Goal: Task Accomplishment & Management: Manage account settings

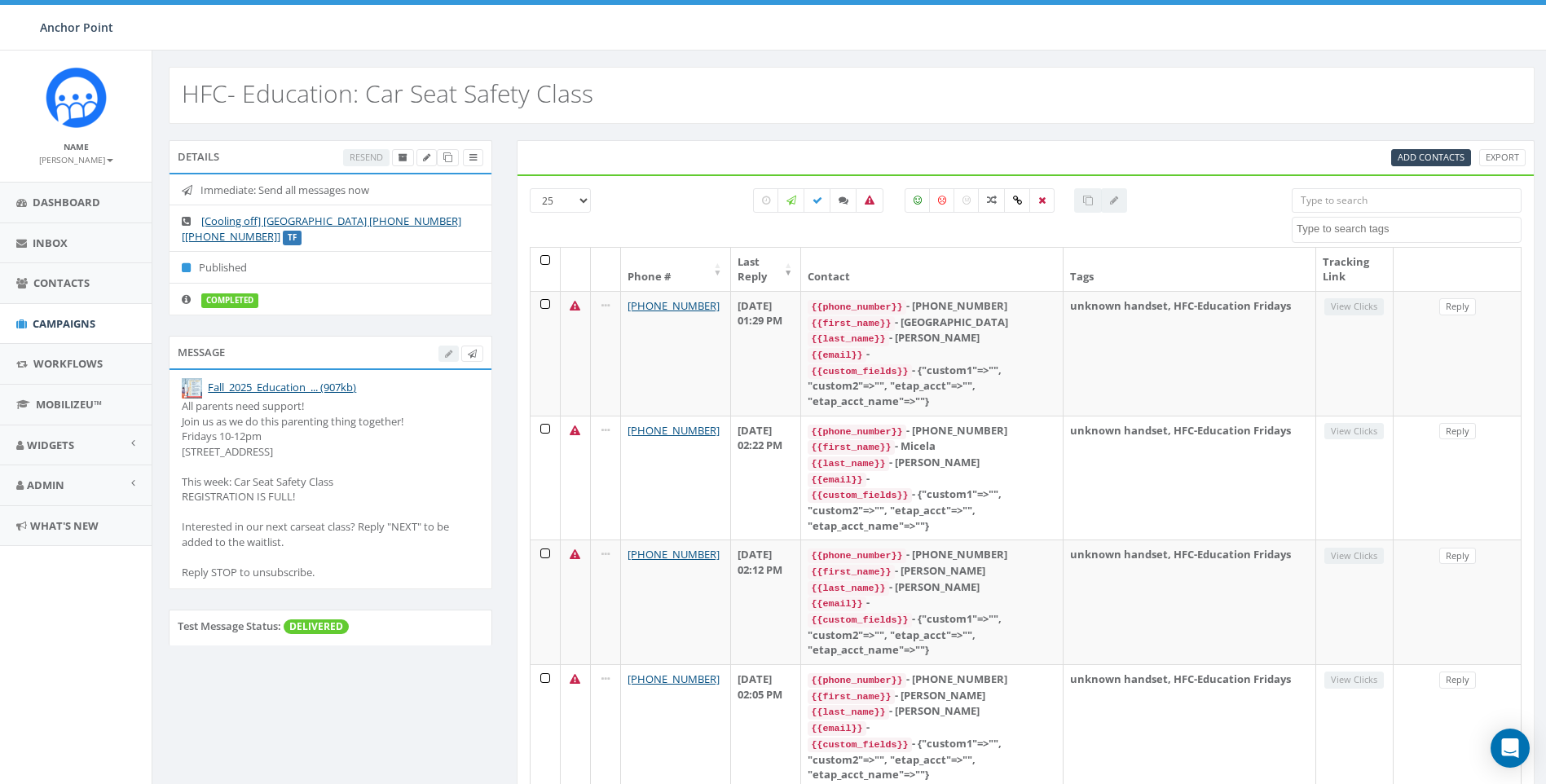
select select
click at [448, 157] on icon at bounding box center [447, 157] width 9 height 9
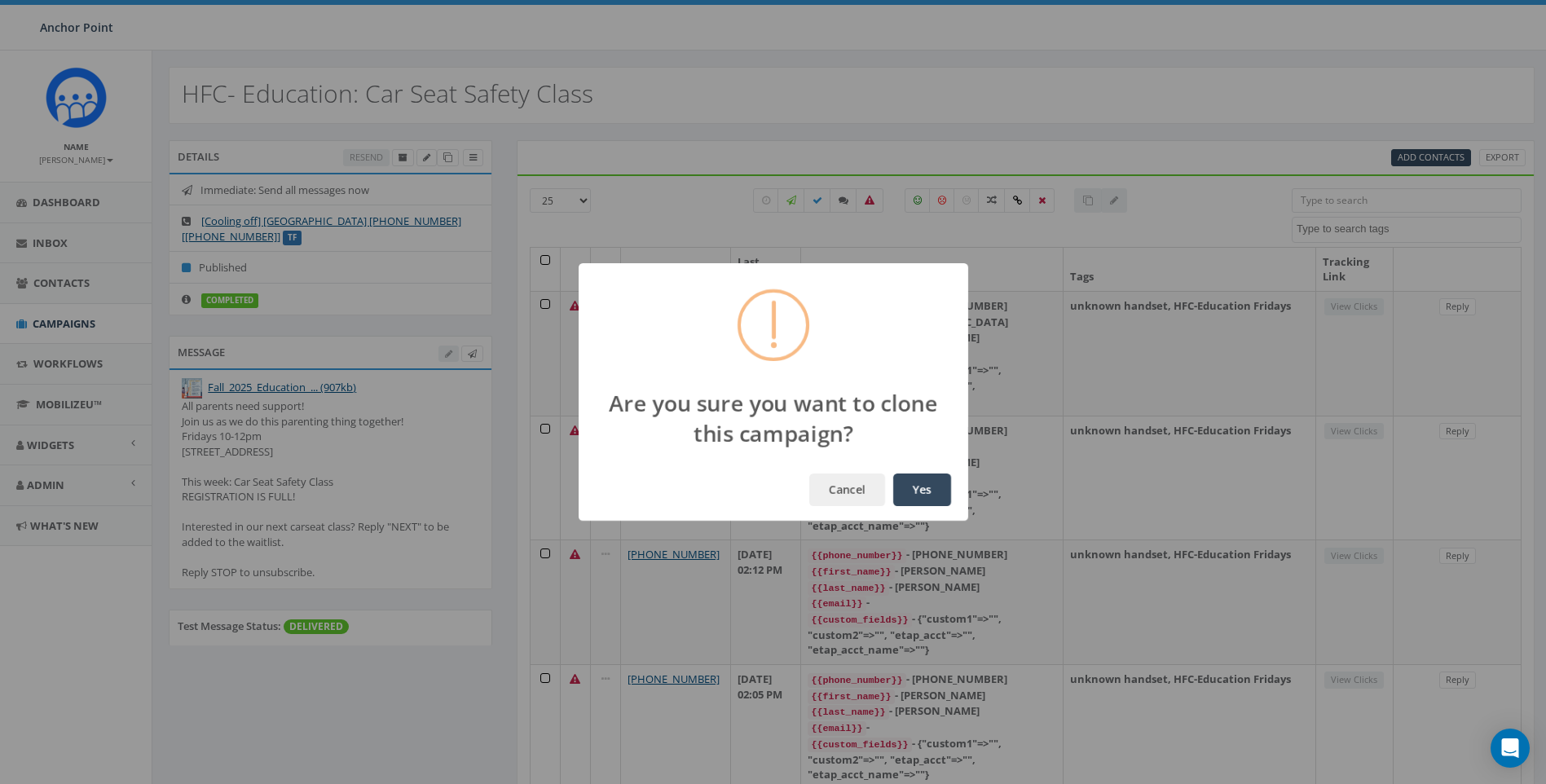
click at [935, 496] on button "Yes" at bounding box center [922, 489] width 57 height 32
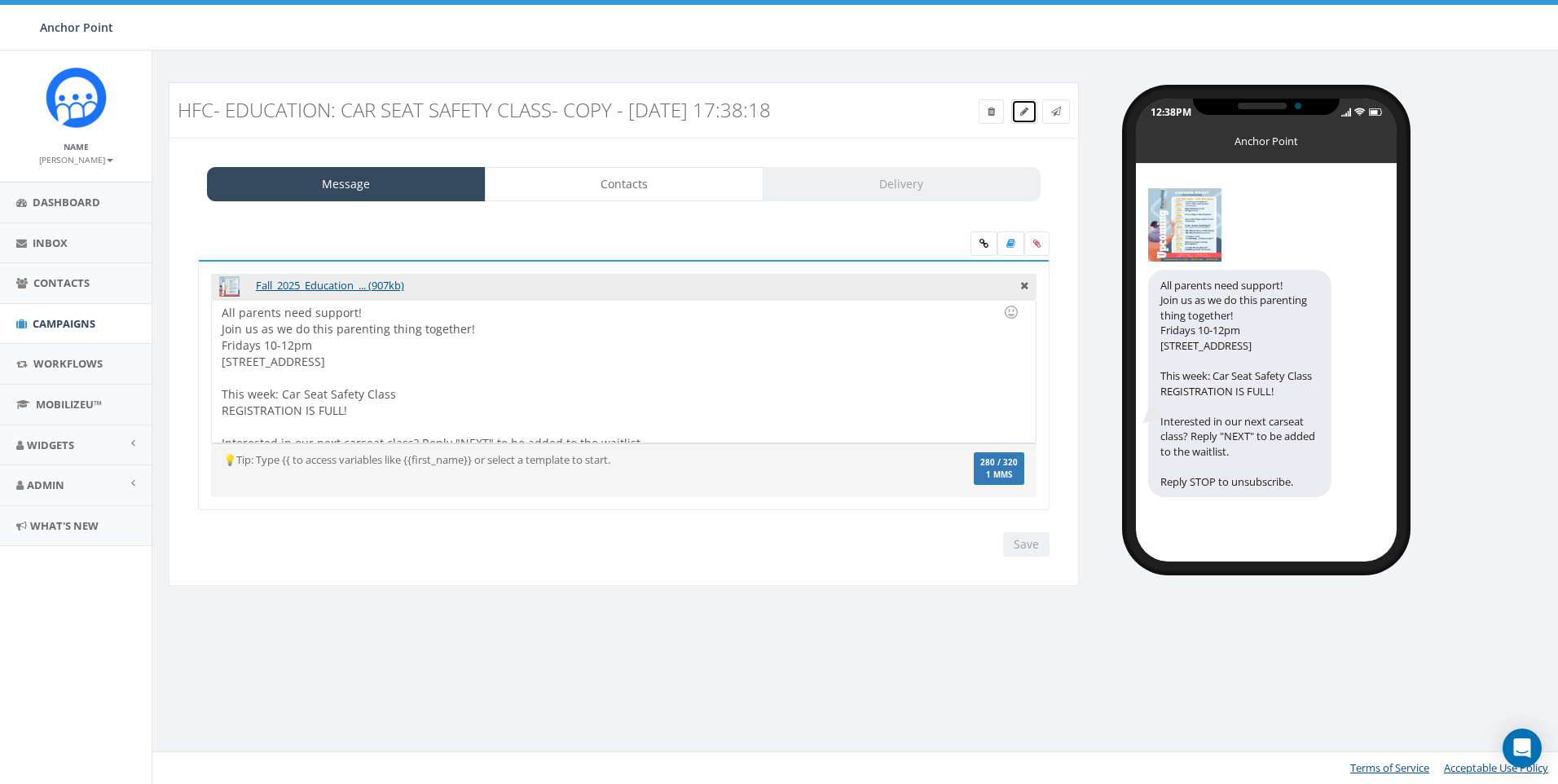
click at [1027, 109] on icon at bounding box center [1024, 112] width 8 height 10
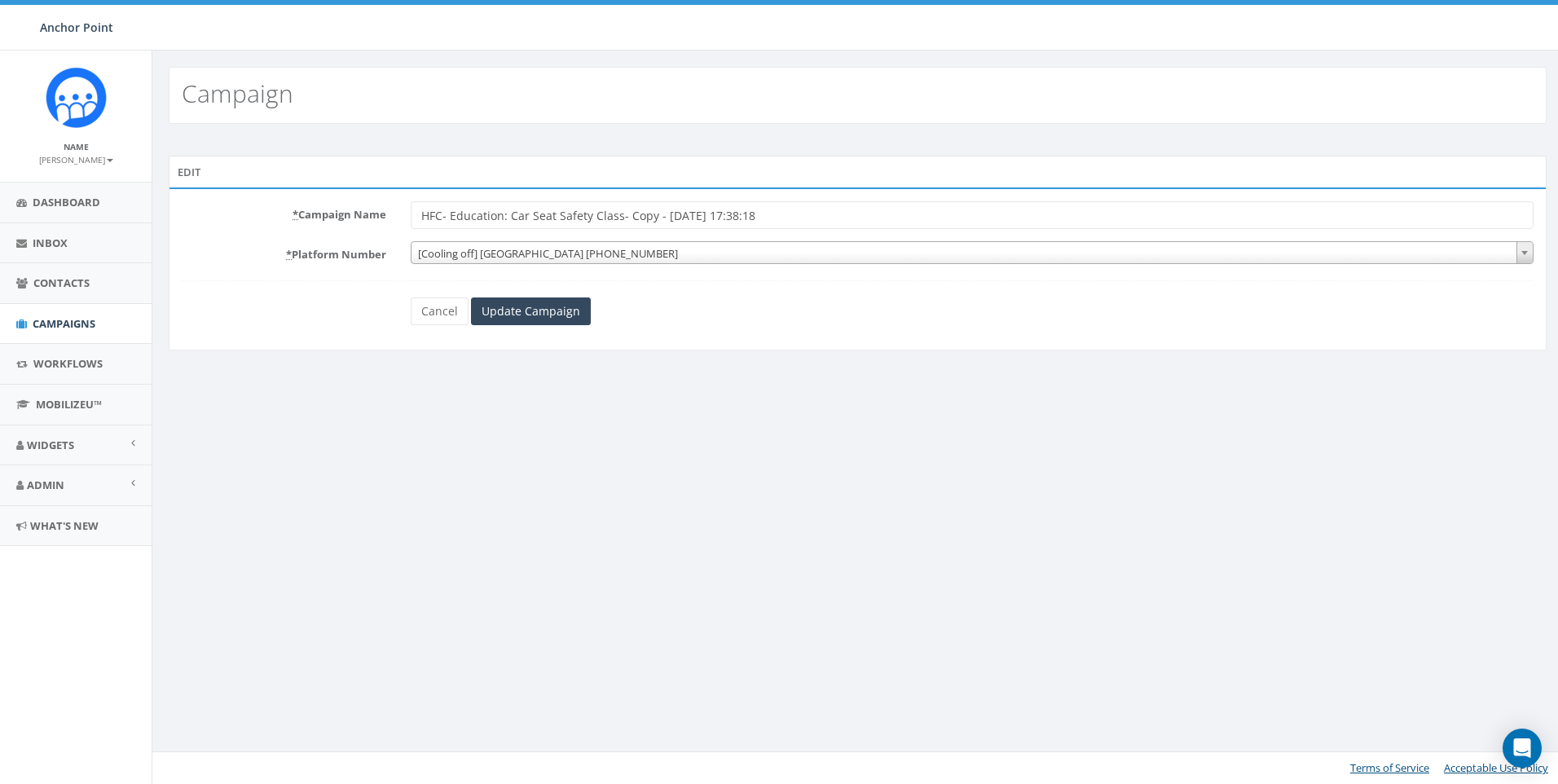
drag, startPoint x: 785, startPoint y: 215, endPoint x: 511, endPoint y: 239, distance: 275.0
click at [511, 239] on form "* Campaign Name HFC- Education: Car Seat Safety Class- Copy - 2025-10-07 17:38:…" at bounding box center [858, 263] width 1352 height 124
type input "HFC- Education: Breastfeeding 101"
click at [551, 318] on input "Update Campaign" at bounding box center [530, 311] width 120 height 27
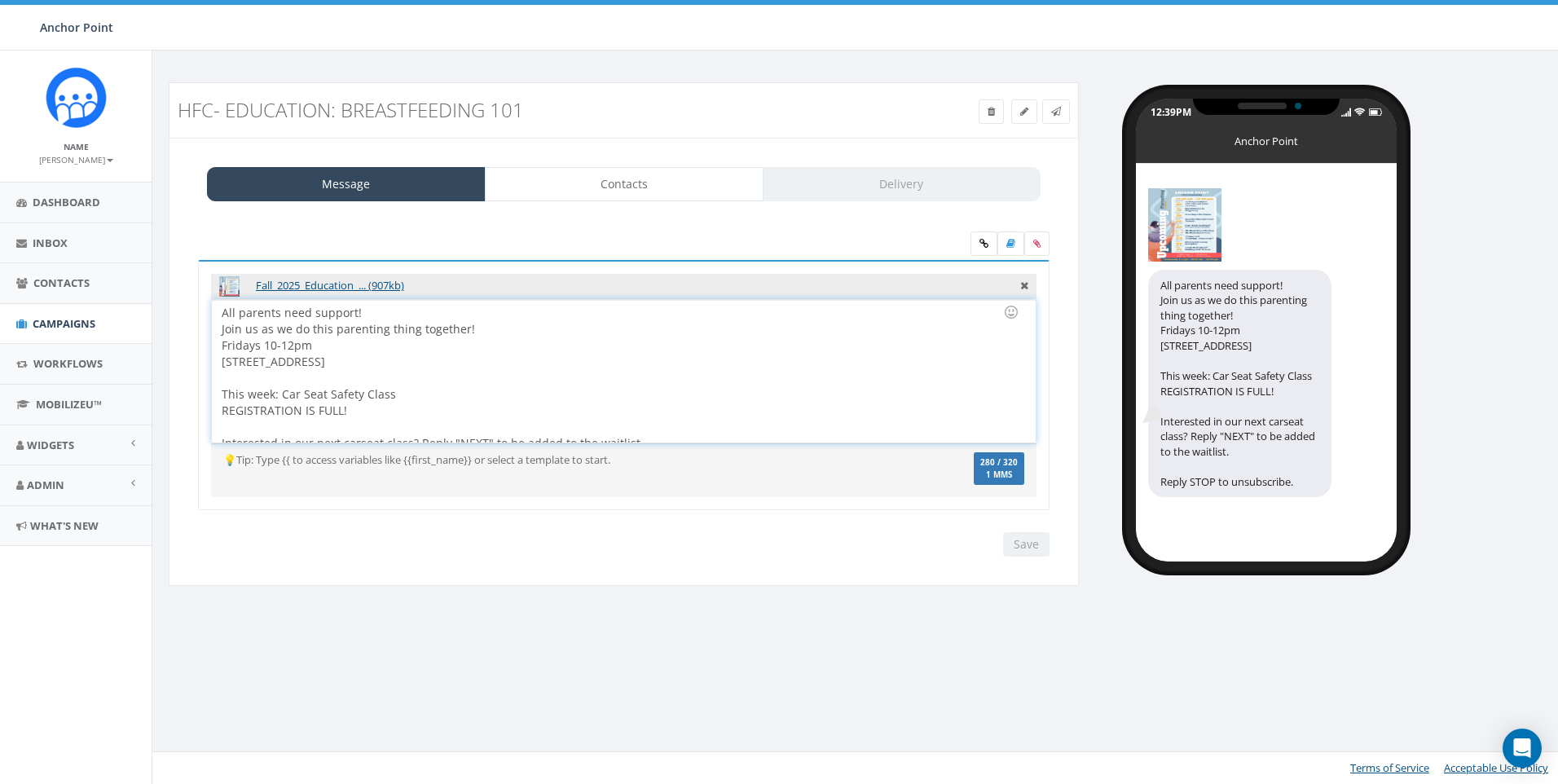
drag, startPoint x: 381, startPoint y: 314, endPoint x: 491, endPoint y: 331, distance: 111.3
click at [491, 331] on div "All parents need support! Join us as we do this parenting thing together! Frida…" at bounding box center [623, 371] width 823 height 142
click at [475, 374] on div at bounding box center [618, 378] width 794 height 17
drag, startPoint x: 401, startPoint y: 391, endPoint x: 281, endPoint y: 392, distance: 120.0
click at [281, 392] on div "All parents need support! Join us as we do this parenting thing together! Frida…" at bounding box center [623, 371] width 823 height 142
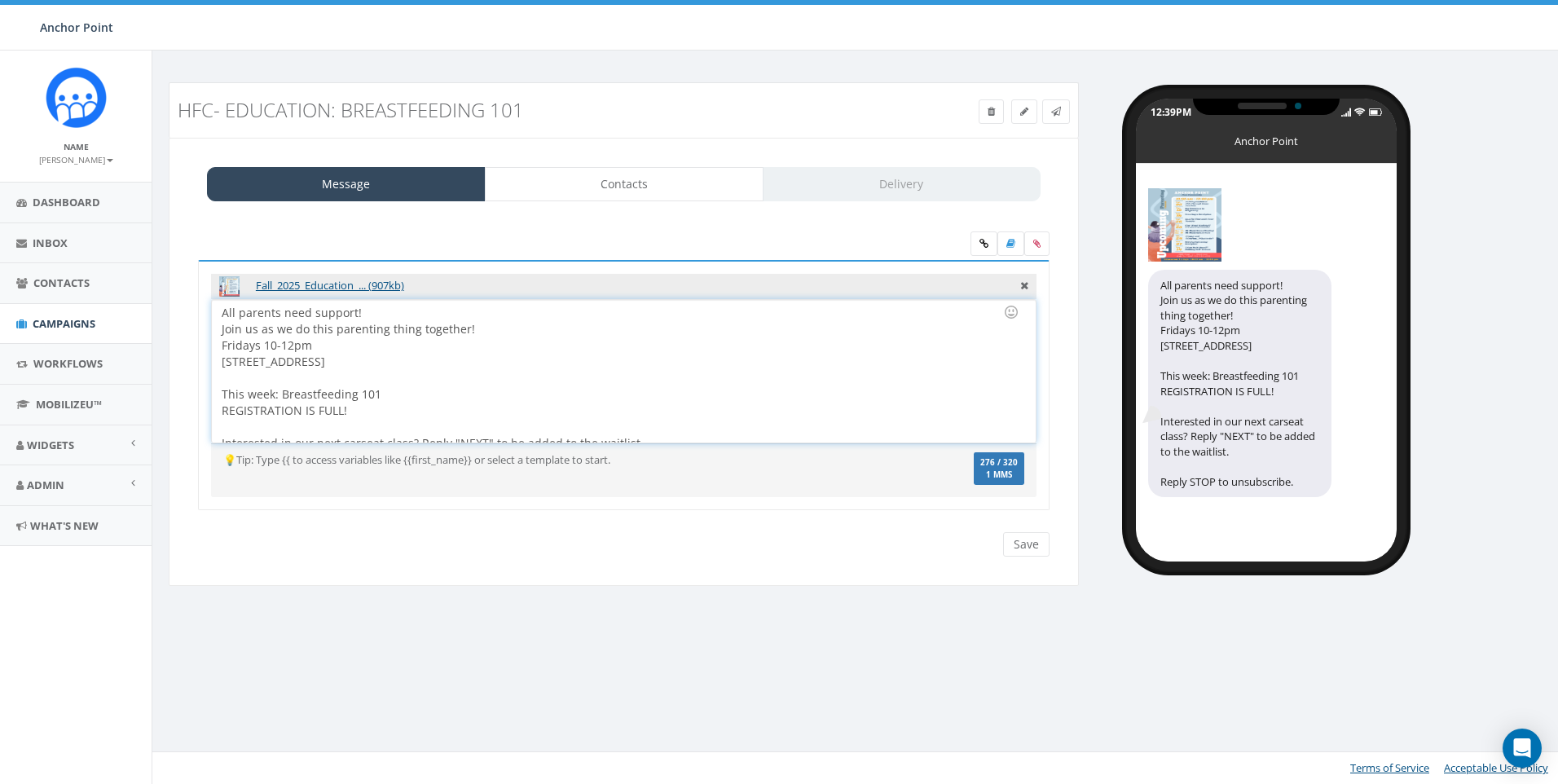
click at [451, 377] on div at bounding box center [618, 378] width 794 height 17
click at [409, 314] on div "All parents need support! Join us as we do this parenting thing together! Frida…" at bounding box center [623, 371] width 823 height 142
click at [386, 314] on div "All parents need support! Join us as we do this parenting thing together! Frida…" at bounding box center [623, 371] width 823 height 142
drag, startPoint x: 385, startPoint y: 313, endPoint x: 188, endPoint y: 301, distance: 197.4
click at [188, 301] on div "Fall_2025_Education_... (907kb) All parents need support! Join us as we do this…" at bounding box center [624, 395] width 876 height 272
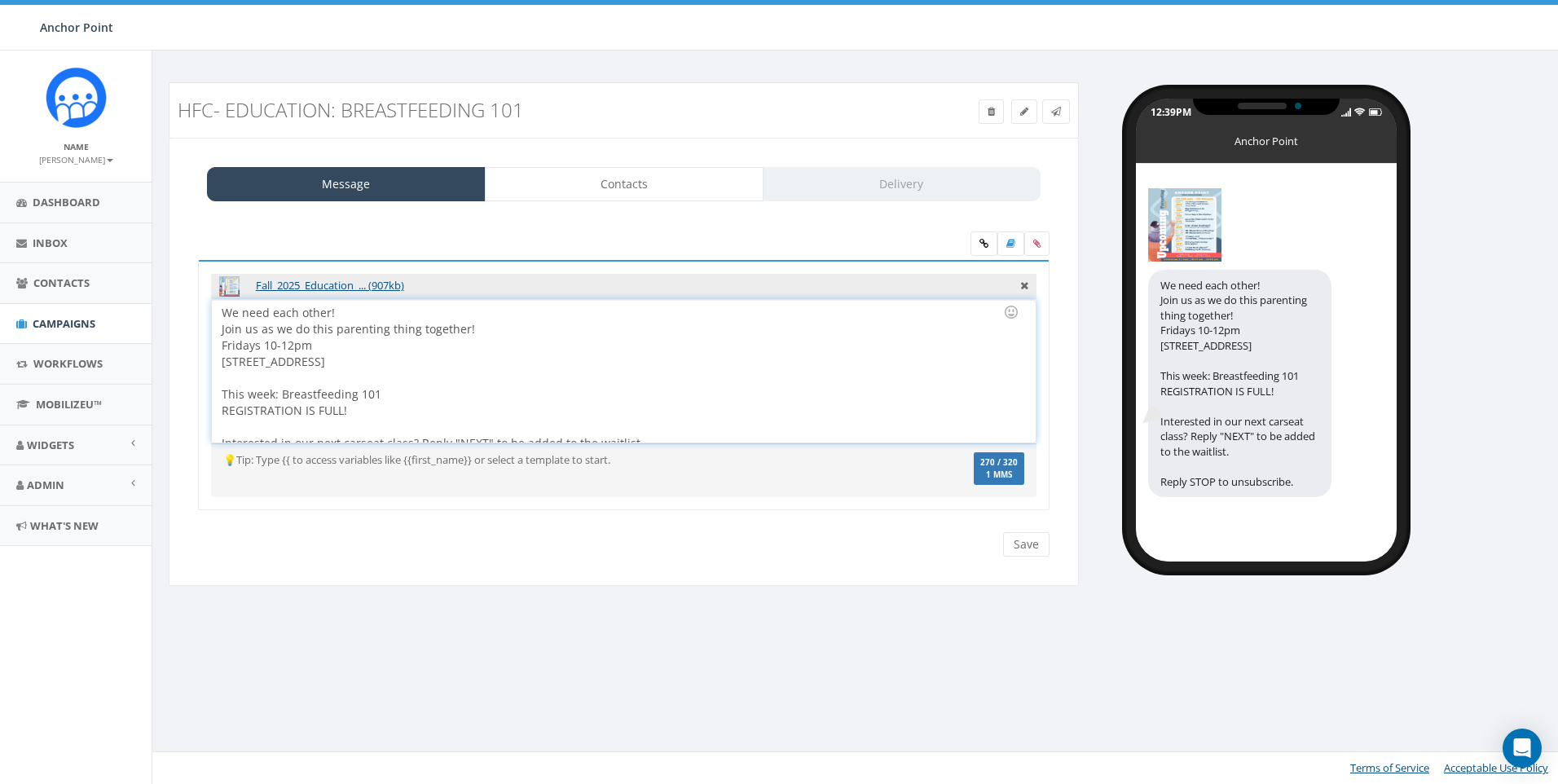
click at [522, 328] on div "We need each other! Join us as we do this parenting thing together! Fridays 10-…" at bounding box center [623, 371] width 823 height 142
click at [473, 329] on div "We need each other! Join us as we do this parenting thing together! Fridays 10-…" at bounding box center [623, 371] width 823 height 142
click at [482, 326] on div "We need each other! Join us as we do this parenting thing together! Fridays 10-…" at bounding box center [623, 371] width 823 height 142
drag, startPoint x: 471, startPoint y: 334, endPoint x: 261, endPoint y: 322, distance: 210.3
click at [261, 322] on div "We need each other! Join us as we do this parenting thing together! Fridays 10-…" at bounding box center [623, 371] width 823 height 142
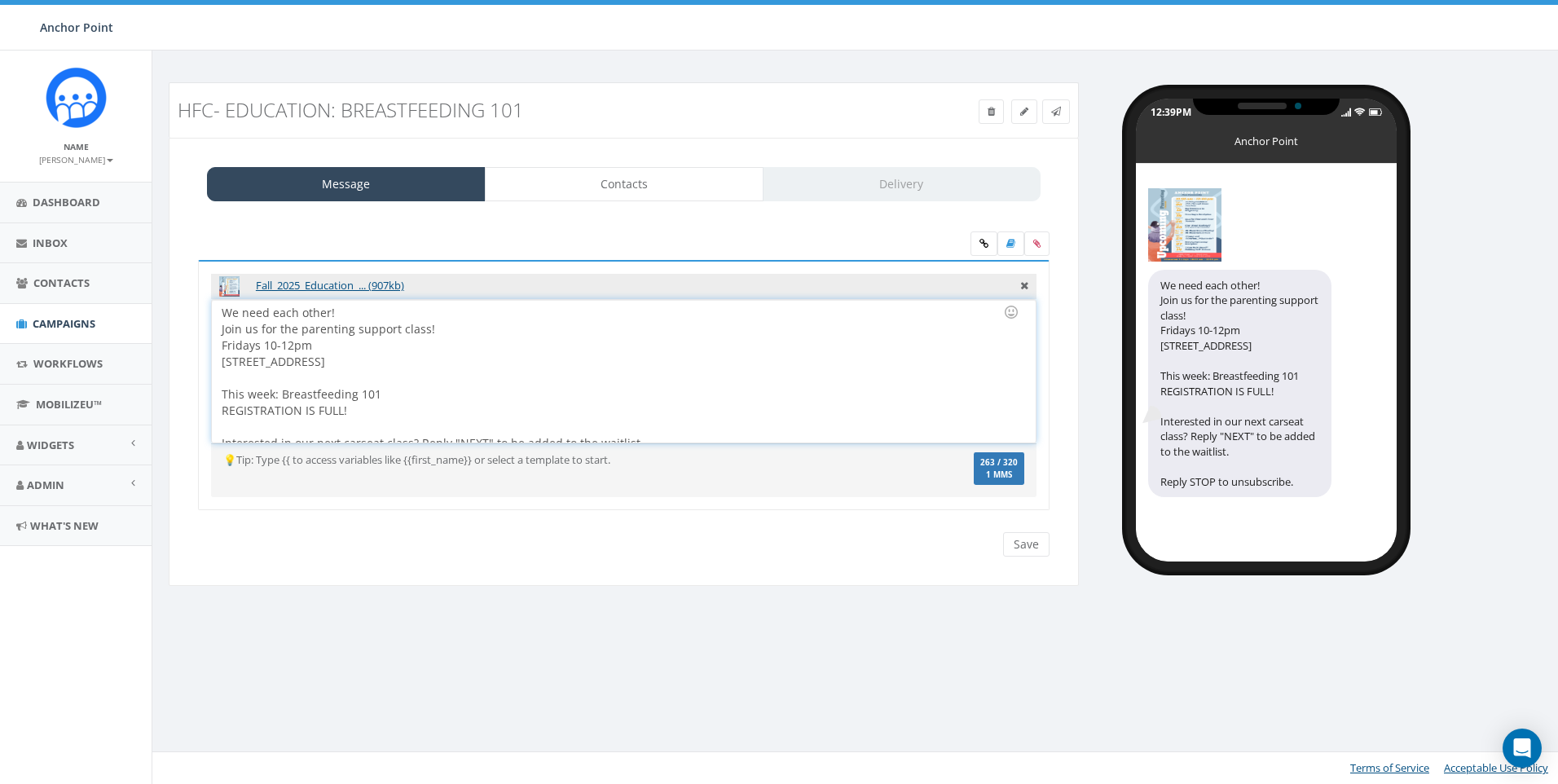
click at [263, 343] on div "We need each other! Join us for the parenting support class! Fridays 10-12pm 19…" at bounding box center [623, 371] width 823 height 142
drag, startPoint x: 374, startPoint y: 406, endPoint x: 203, endPoint y: 401, distance: 171.1
click at [203, 401] on div "Fall_2025_Education_... (907kb) All parents need support! Join us as we do this…" at bounding box center [624, 386] width 852 height 251
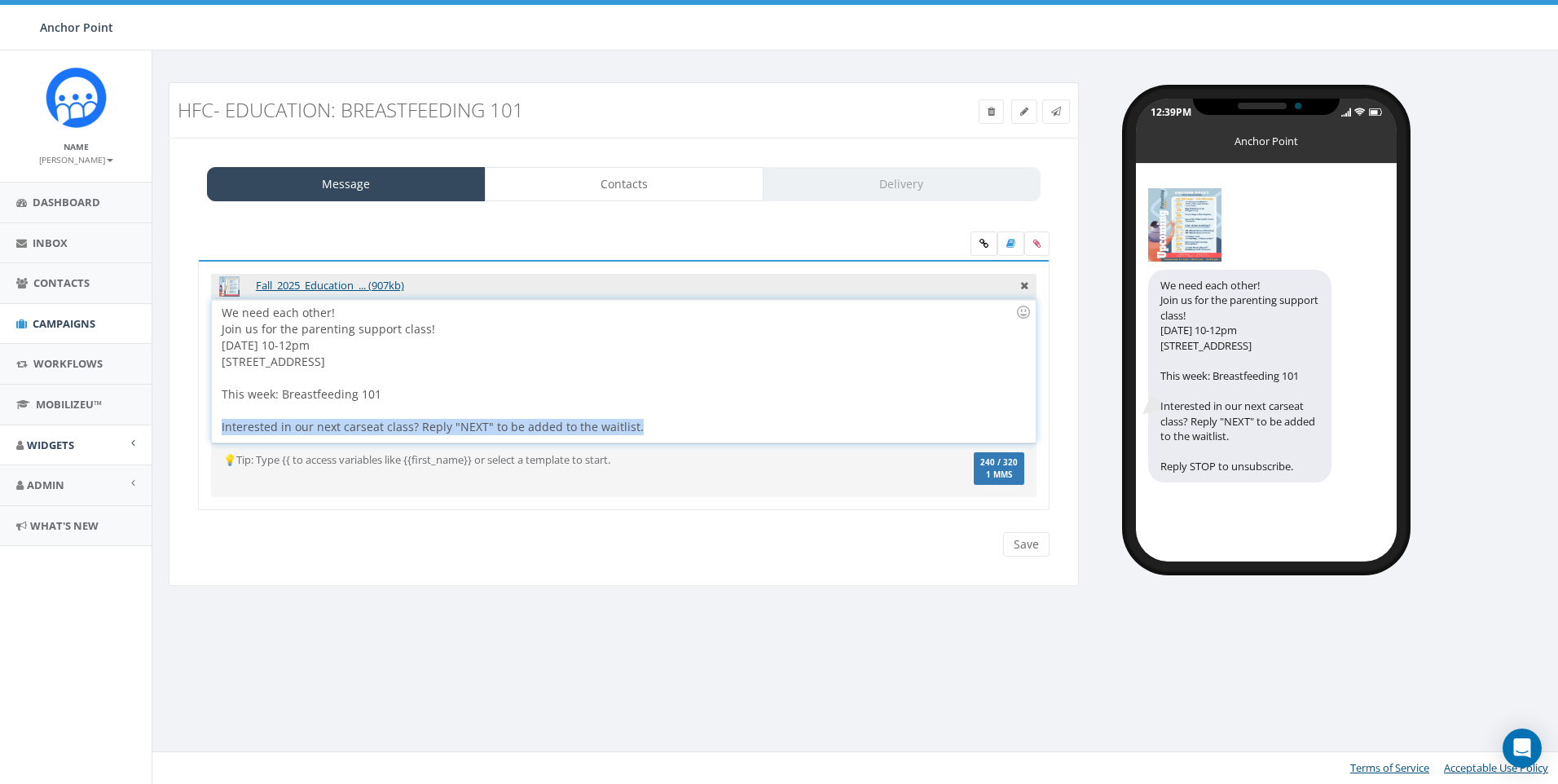
drag, startPoint x: 656, startPoint y: 421, endPoint x: 102, endPoint y: 444, distance: 554.5
click at [102, 444] on body "Anchor Point Anchor Point Profile Sign Out 3.29 % of Available Amount Used You …" at bounding box center [779, 392] width 1558 height 784
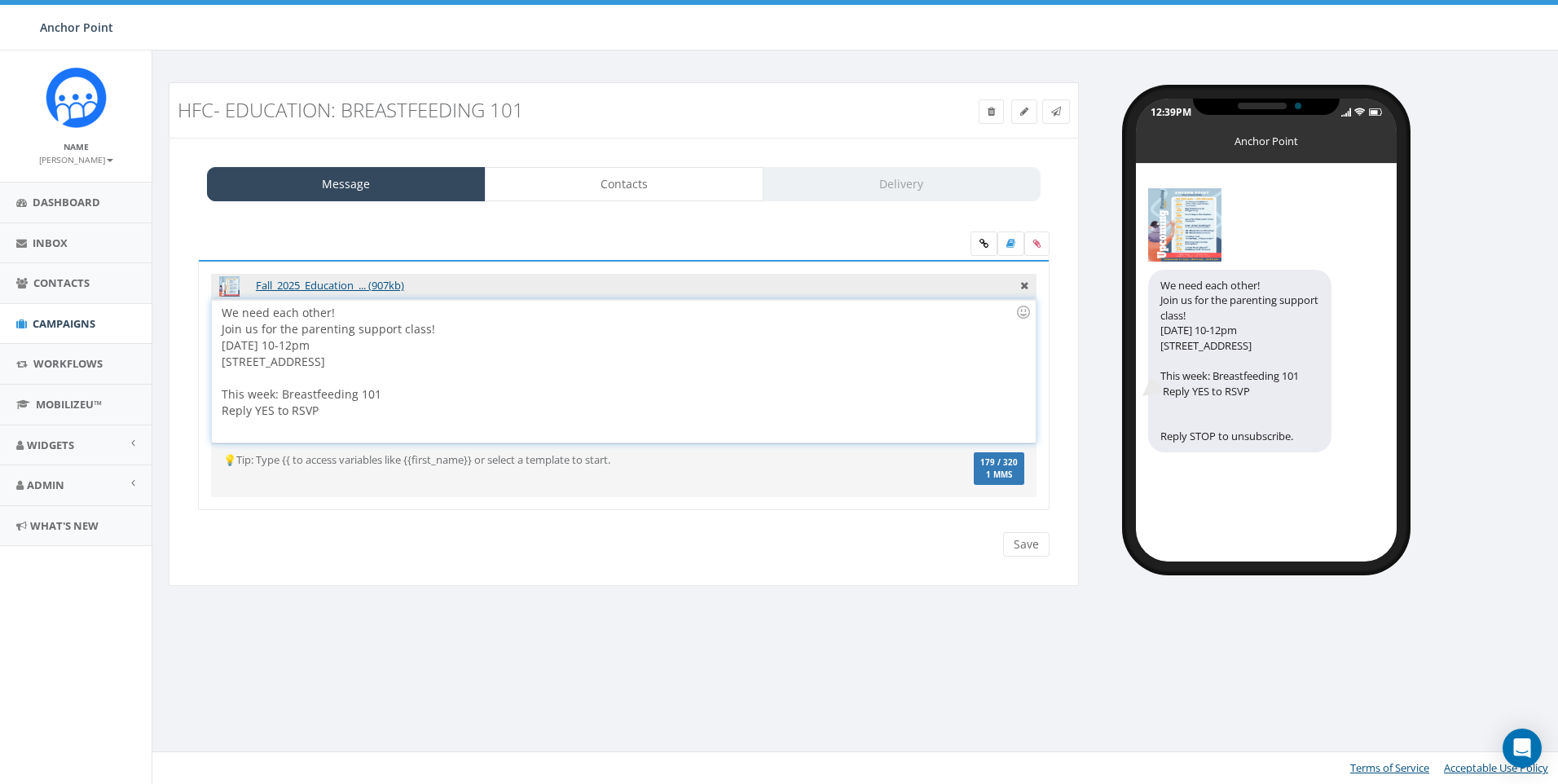
click at [383, 391] on div "We need each other! Join us for the parenting support class! Friday 10-12pm 190…" at bounding box center [623, 371] width 823 height 142
click at [401, 378] on div at bounding box center [618, 378] width 794 height 17
click at [1026, 286] on icon at bounding box center [1024, 283] width 8 height 15
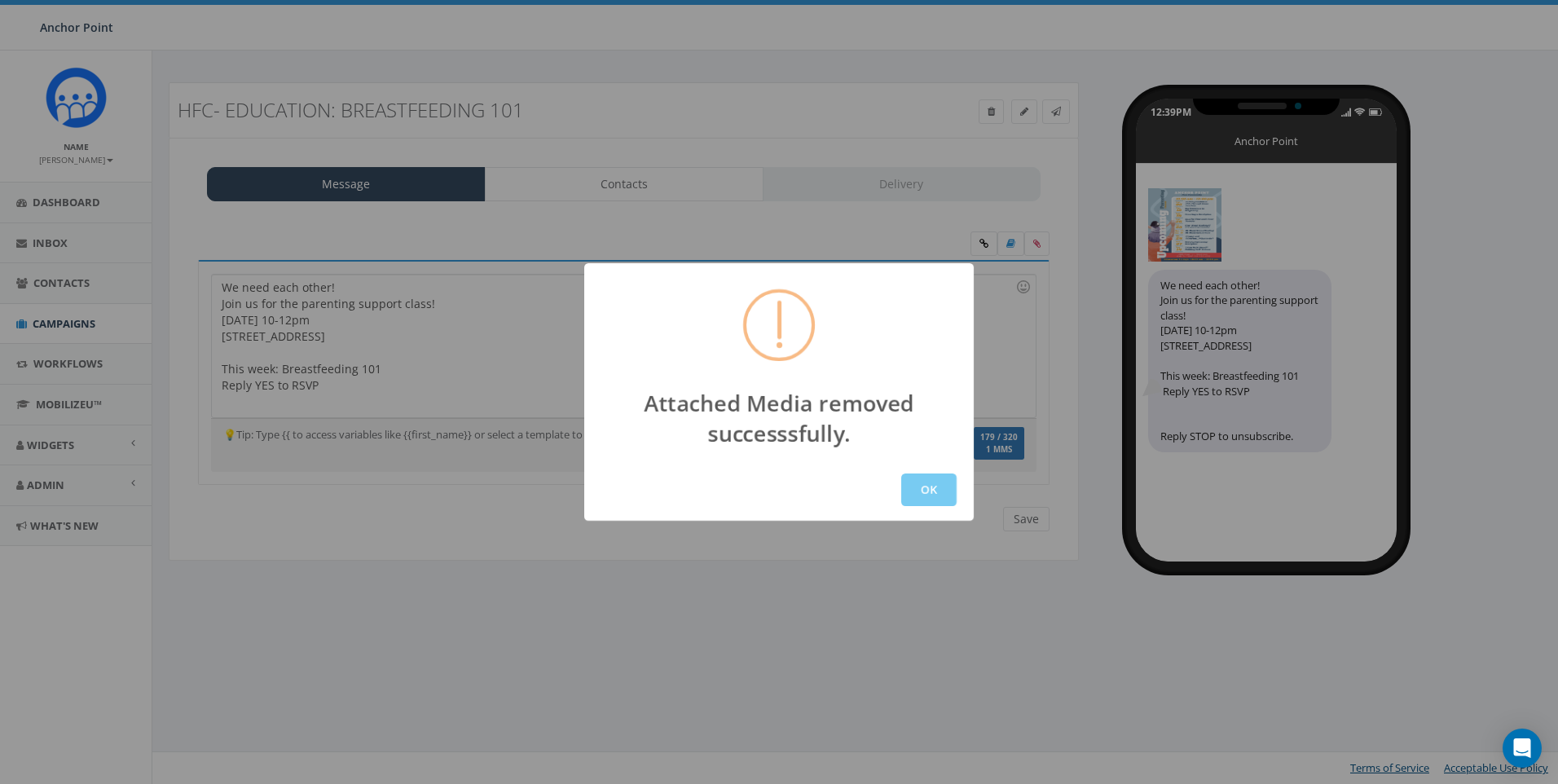
click at [929, 481] on button "OK" at bounding box center [929, 489] width 56 height 32
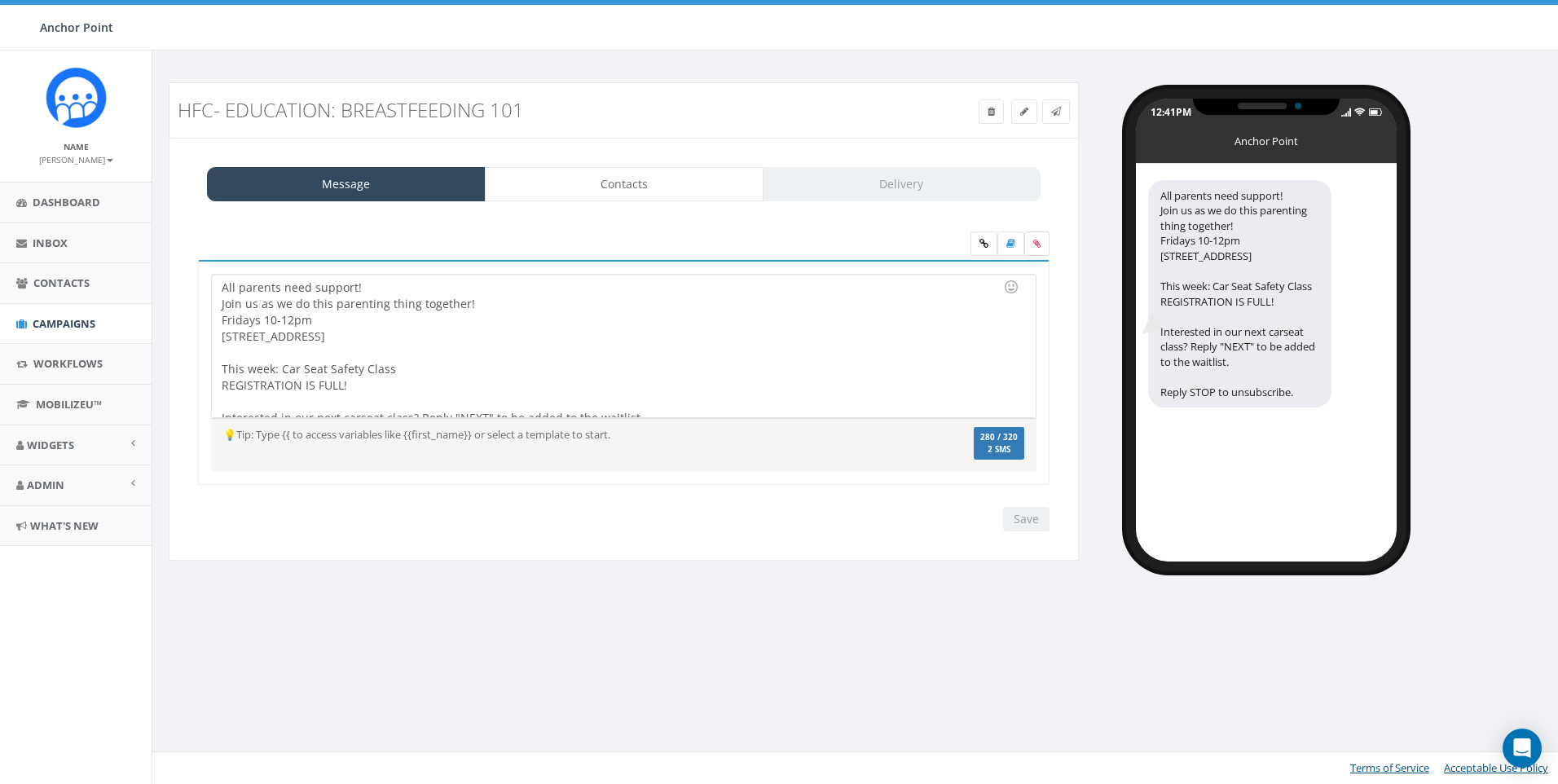
click at [1035, 246] on icon at bounding box center [1038, 243] width 8 height 10
click at [0, 0] on input "file" at bounding box center [0, 0] width 0 height 0
click at [1034, 245] on icon at bounding box center [1038, 243] width 8 height 10
click at [0, 0] on input "file" at bounding box center [0, 0] width 0 height 0
click at [1043, 243] on label at bounding box center [1037, 243] width 25 height 24
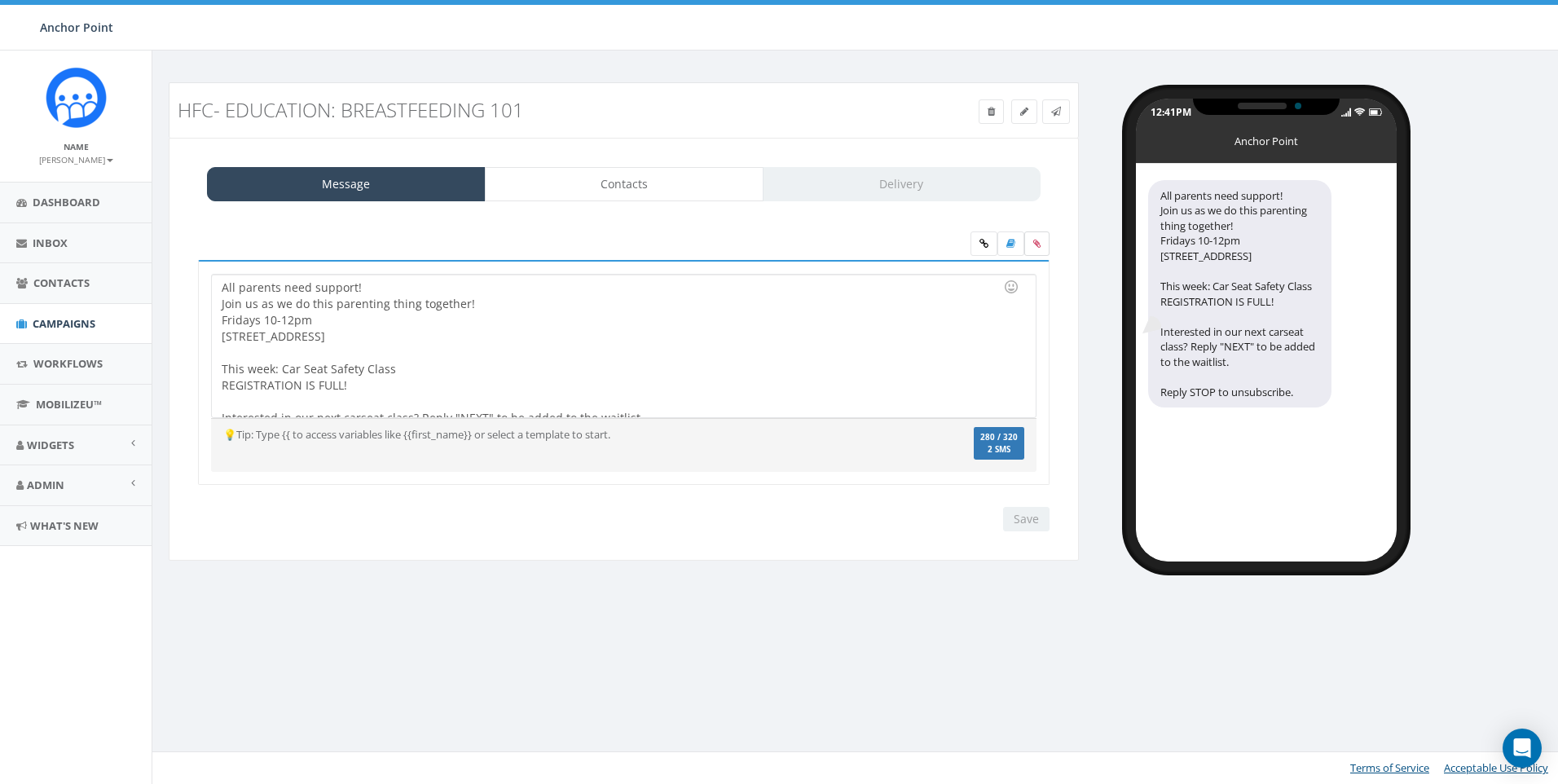
click at [0, 0] on input "file" at bounding box center [0, 0] width 0 height 0
click at [1043, 243] on label at bounding box center [1037, 243] width 25 height 24
click at [0, 0] on input "file" at bounding box center [0, 0] width 0 height 0
click at [1044, 237] on label at bounding box center [1037, 243] width 25 height 24
click at [0, 0] on input "file" at bounding box center [0, 0] width 0 height 0
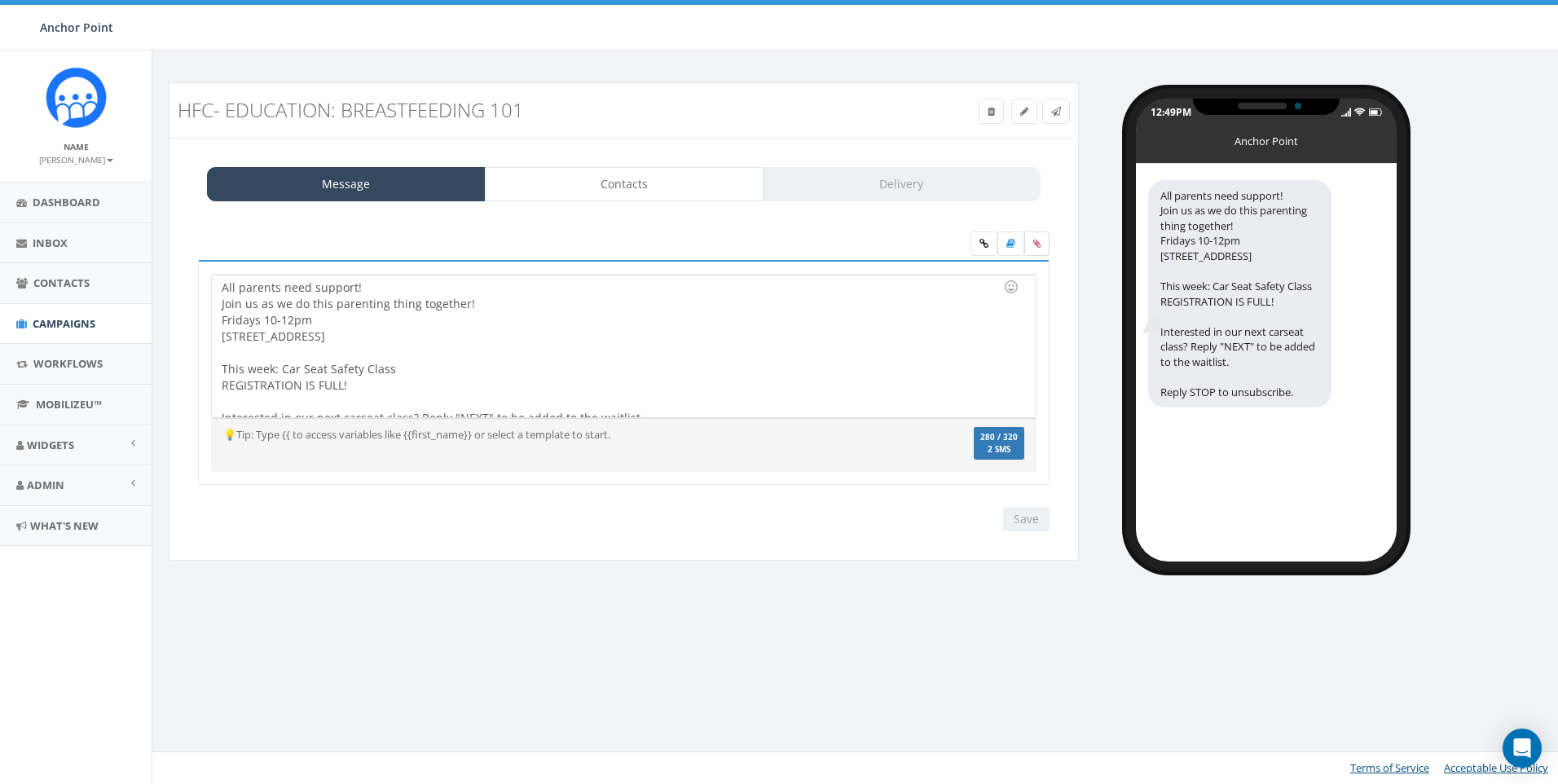
click at [1044, 243] on label at bounding box center [1037, 243] width 25 height 24
click at [0, 0] on input "file" at bounding box center [0, 0] width 0 height 0
click at [1034, 249] on label at bounding box center [1037, 243] width 25 height 24
click at [0, 0] on input "file" at bounding box center [0, 0] width 0 height 0
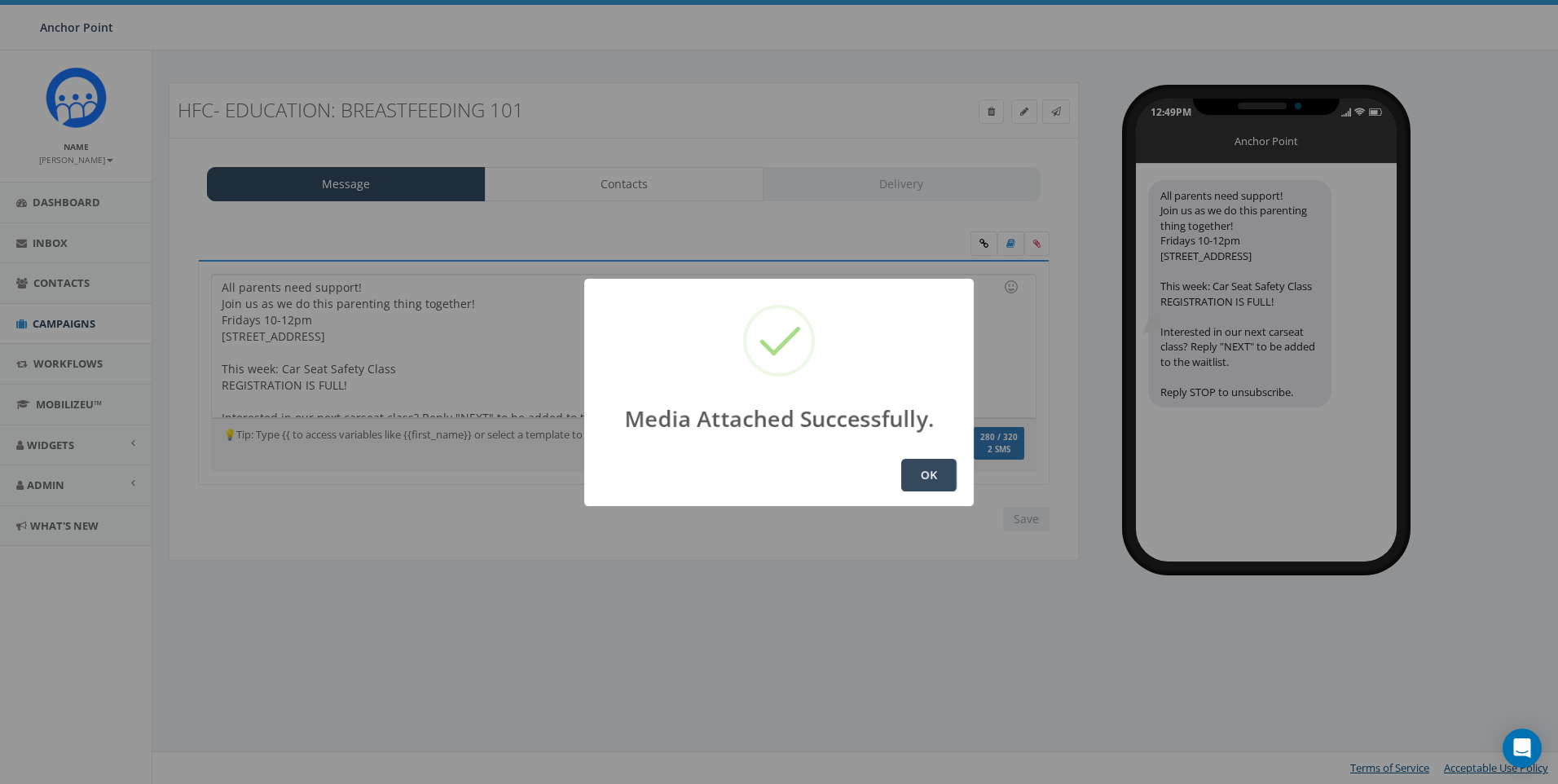
click at [925, 485] on button "OK" at bounding box center [929, 474] width 56 height 32
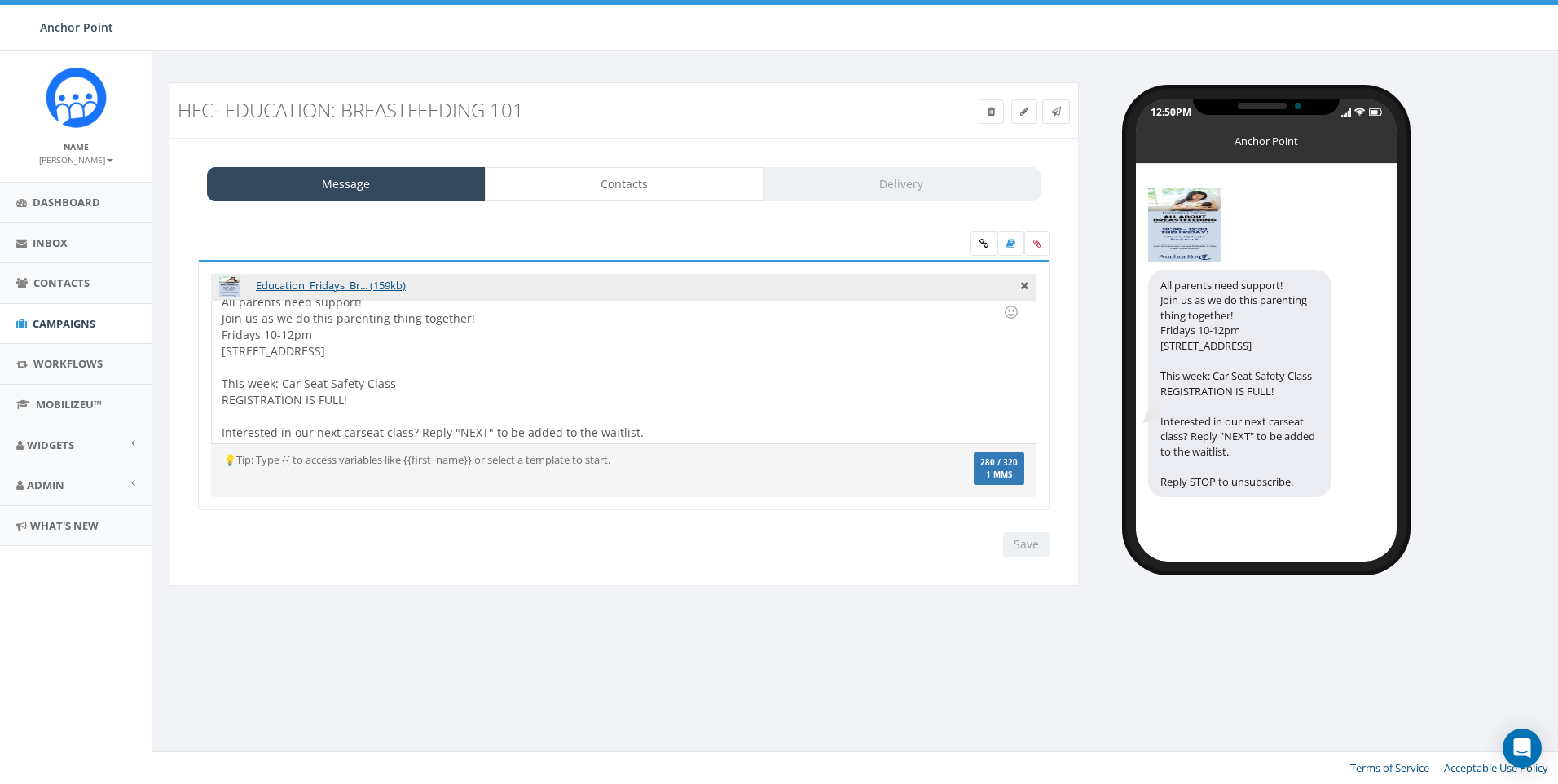
scroll to position [14, 0]
drag, startPoint x: 400, startPoint y: 385, endPoint x: 212, endPoint y: 382, distance: 188.0
click at [212, 382] on div "All parents need support! Join us as we do this parenting thing together! Frida…" at bounding box center [623, 371] width 823 height 142
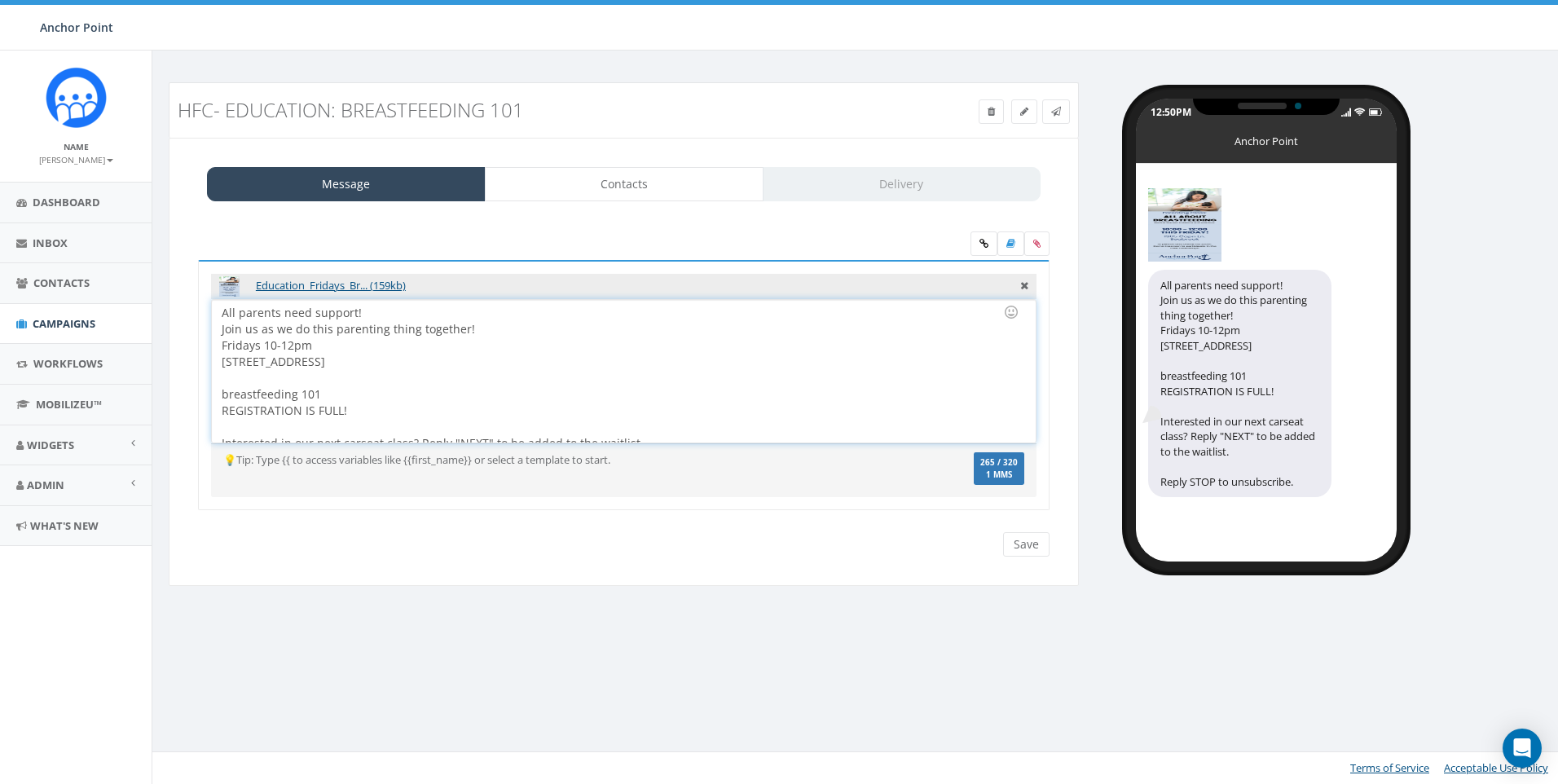
click at [411, 411] on div "All parents need support! Join us as we do this parenting thing together! Frida…" at bounding box center [623, 371] width 823 height 142
drag, startPoint x: 360, startPoint y: 410, endPoint x: 205, endPoint y: 411, distance: 155.0
click at [205, 411] on div "Education_Fridays_Br... (159kb) All parents need support! Join us as we do this…" at bounding box center [624, 386] width 852 height 251
click at [221, 398] on div "All parents need support! Join us as we do this parenting thing together! Frida…" at bounding box center [623, 371] width 823 height 142
click at [479, 407] on div "All parents need support! Join us as we do this parenting thing together! Frida…" at bounding box center [623, 371] width 823 height 142
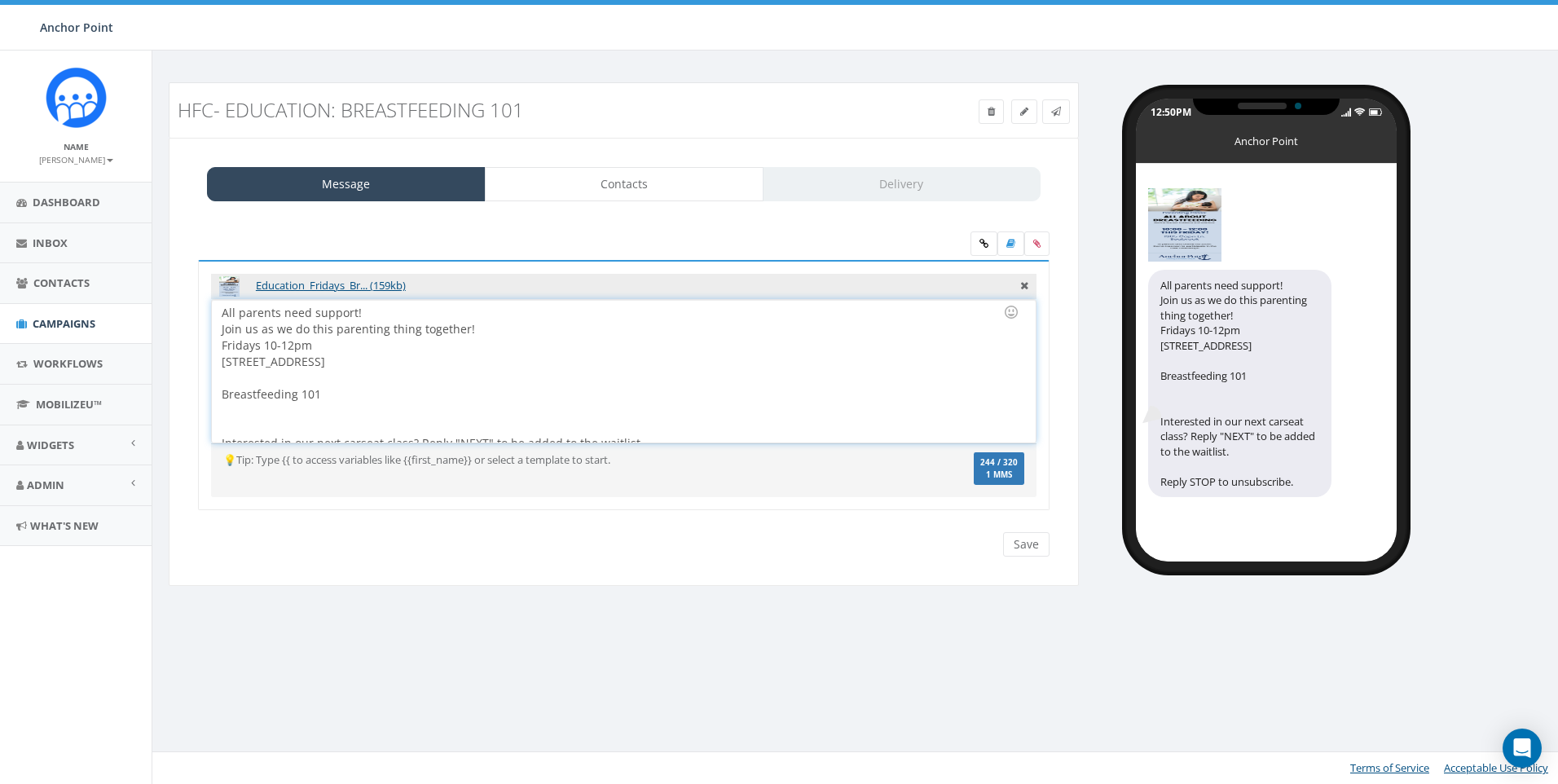
drag, startPoint x: 373, startPoint y: 368, endPoint x: 197, endPoint y: 343, distance: 177.8
click at [197, 343] on div "Education_Fridays_Br... (159kb) All parents need support! Join us as we do this…" at bounding box center [624, 395] width 876 height 272
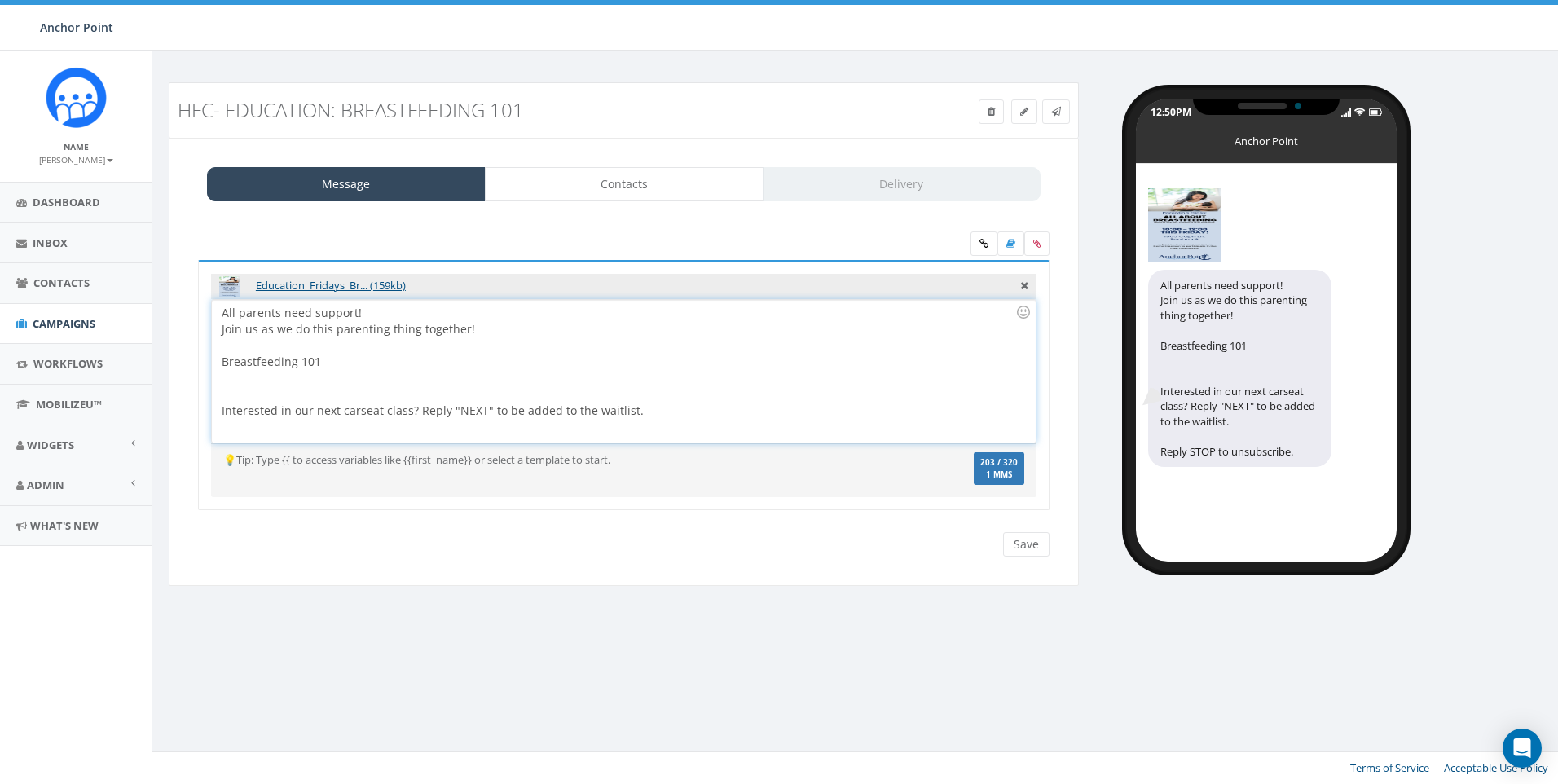
click at [357, 353] on div "All parents need support! Join us as we do this parenting thing together! Breas…" at bounding box center [623, 371] width 823 height 142
click at [359, 365] on div "All parents need support! Join us as we do this parenting thing together! Breas…" at bounding box center [623, 371] width 823 height 142
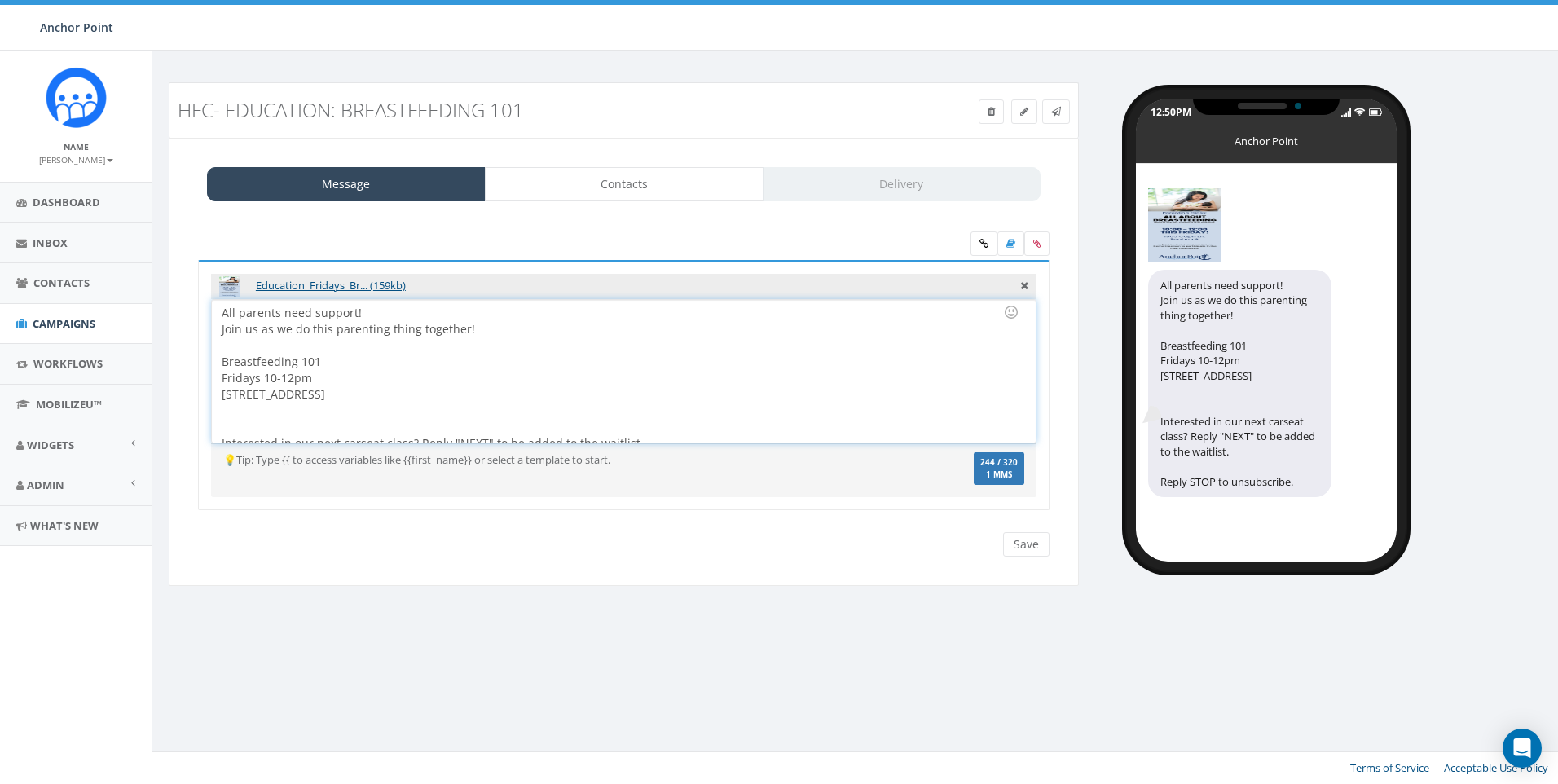
click at [325, 370] on div "Fridays 10-12pm 1905 Capri Ln, Seabrook Interested in our next carseat class? R…" at bounding box center [618, 411] width 794 height 82
click at [260, 379] on div "Fridays 10-12pm 1905 Capri Ln, Seabrook Interested in our next carseat class? R…" at bounding box center [618, 411] width 794 height 82
click at [485, 355] on div "All parents need support! Join us as we do this parenting thing together! Breas…" at bounding box center [623, 371] width 823 height 142
click at [372, 406] on div at bounding box center [618, 413] width 794 height 17
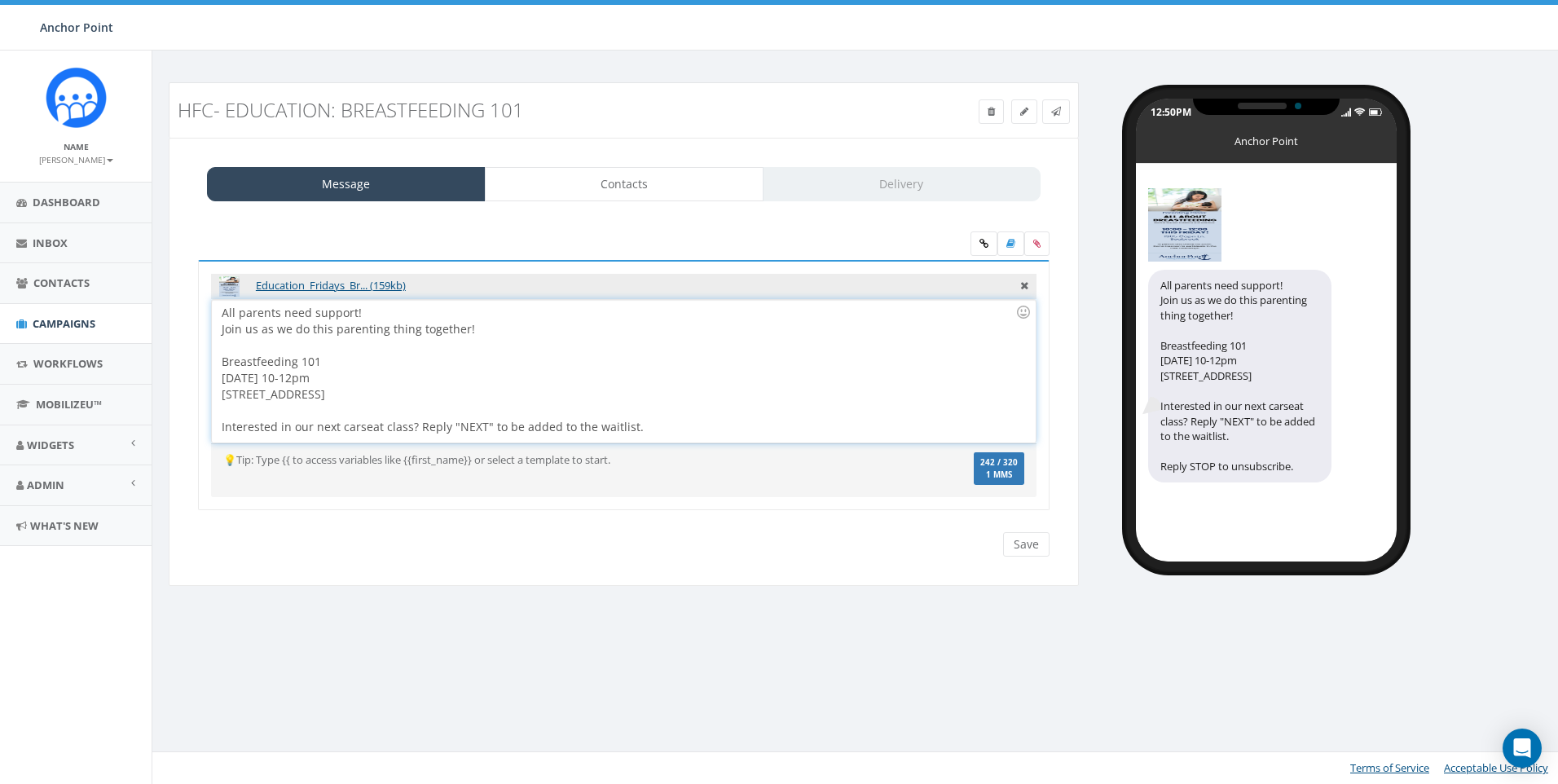
scroll to position [0, 0]
click at [662, 372] on div "Friday 10-12pm 1905 Capri Ln, Seabrook Interested in our next carseat class? Re…" at bounding box center [618, 402] width 794 height 65
drag, startPoint x: 644, startPoint y: 432, endPoint x: 122, endPoint y: 415, distance: 522.3
click at [122, 415] on body "Anchor Point Anchor Point Profile Sign Out 3.29 % of Available Amount Used You …" at bounding box center [779, 392] width 1558 height 784
click at [442, 355] on div "All parents need support! Join us as we do this parenting thing together! Breas…" at bounding box center [623, 371] width 823 height 142
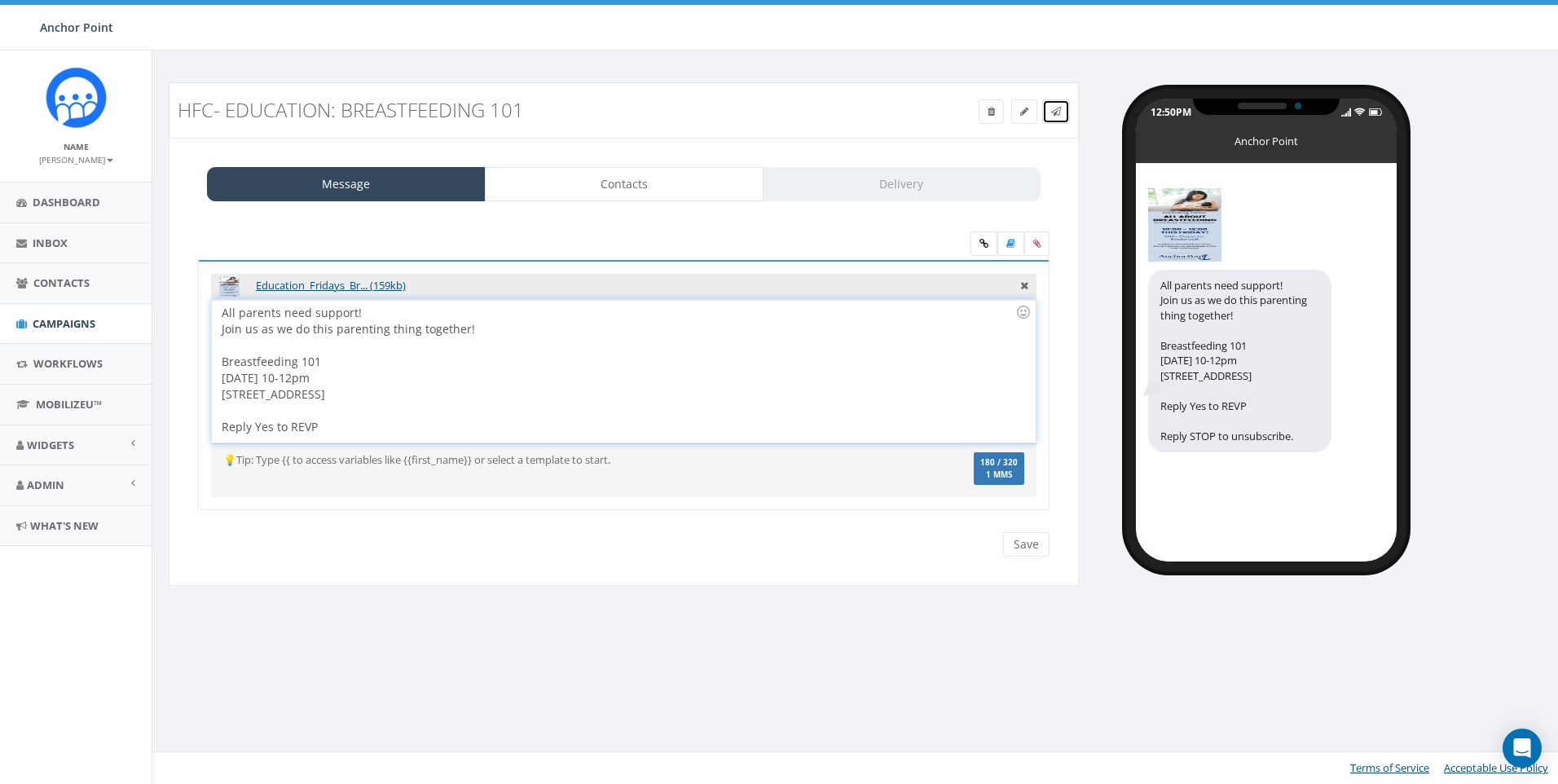
click at [1057, 110] on icon at bounding box center [1056, 112] width 10 height 10
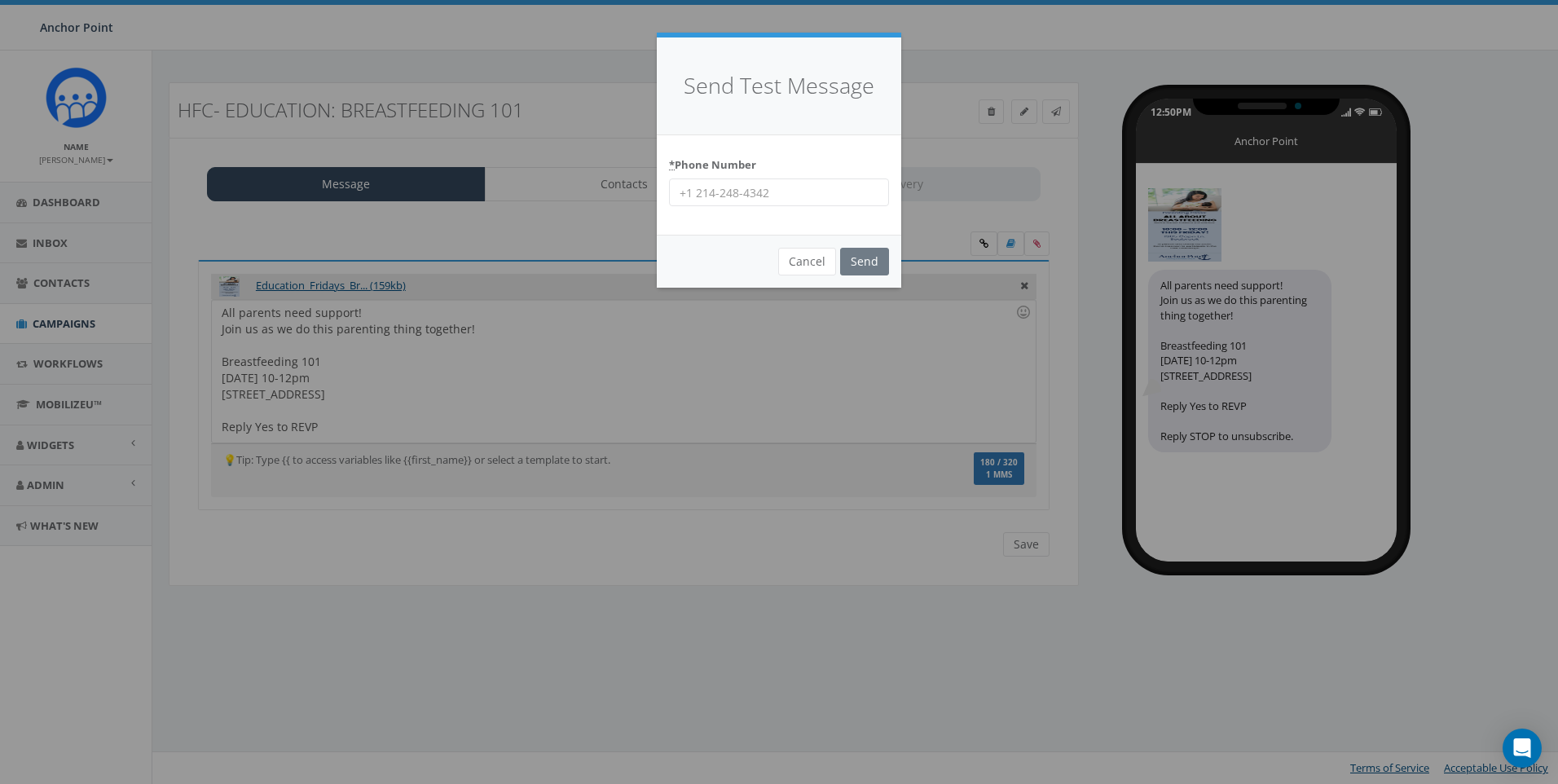
click at [805, 196] on input "* Phone Number" at bounding box center [779, 192] width 220 height 27
type input "9704430507"
click at [786, 164] on div "* Phone Number 9704430507" at bounding box center [779, 179] width 220 height 56
click at [860, 255] on input "Send" at bounding box center [864, 261] width 49 height 27
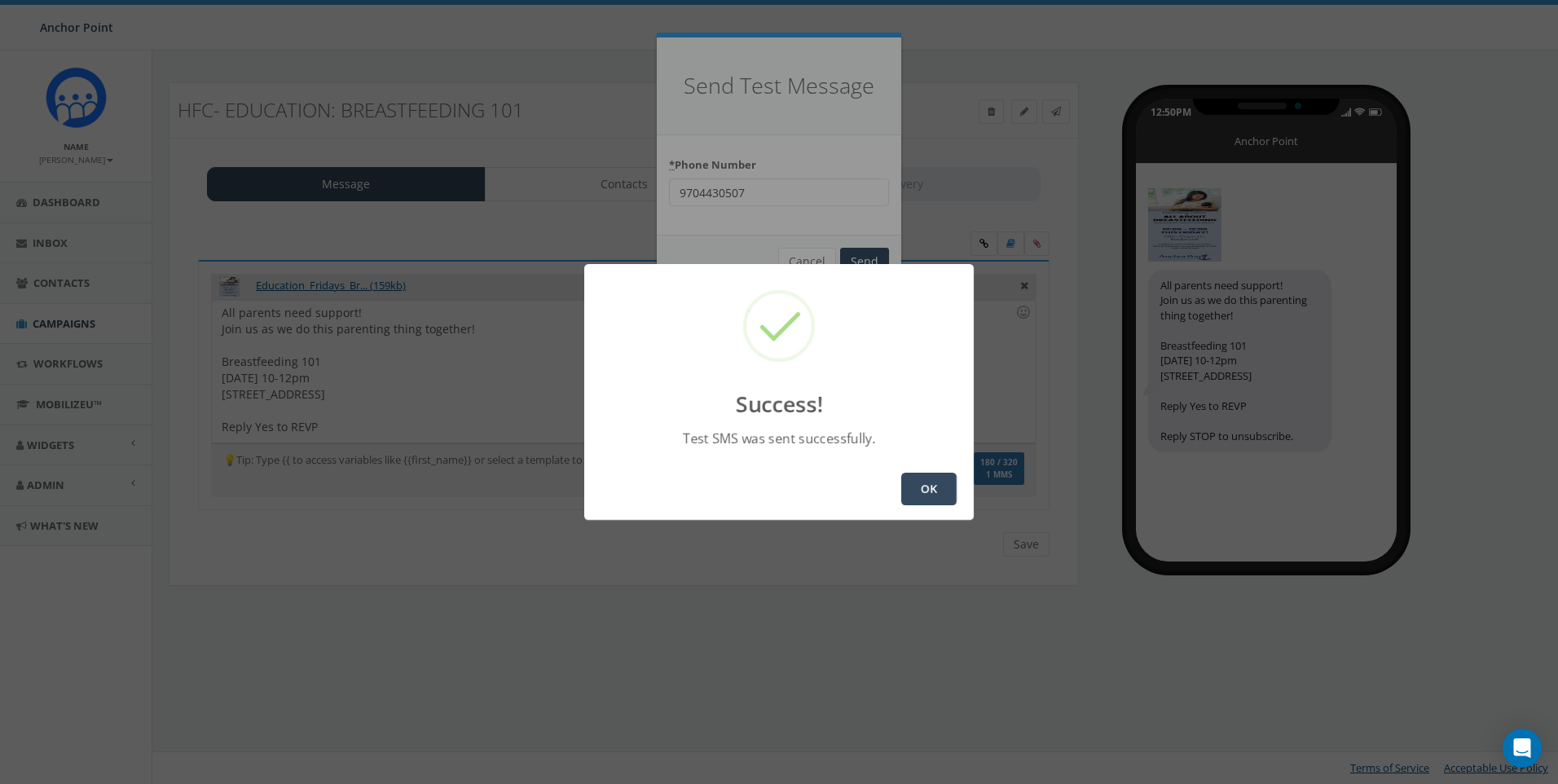
click at [924, 493] on button "OK" at bounding box center [929, 488] width 56 height 32
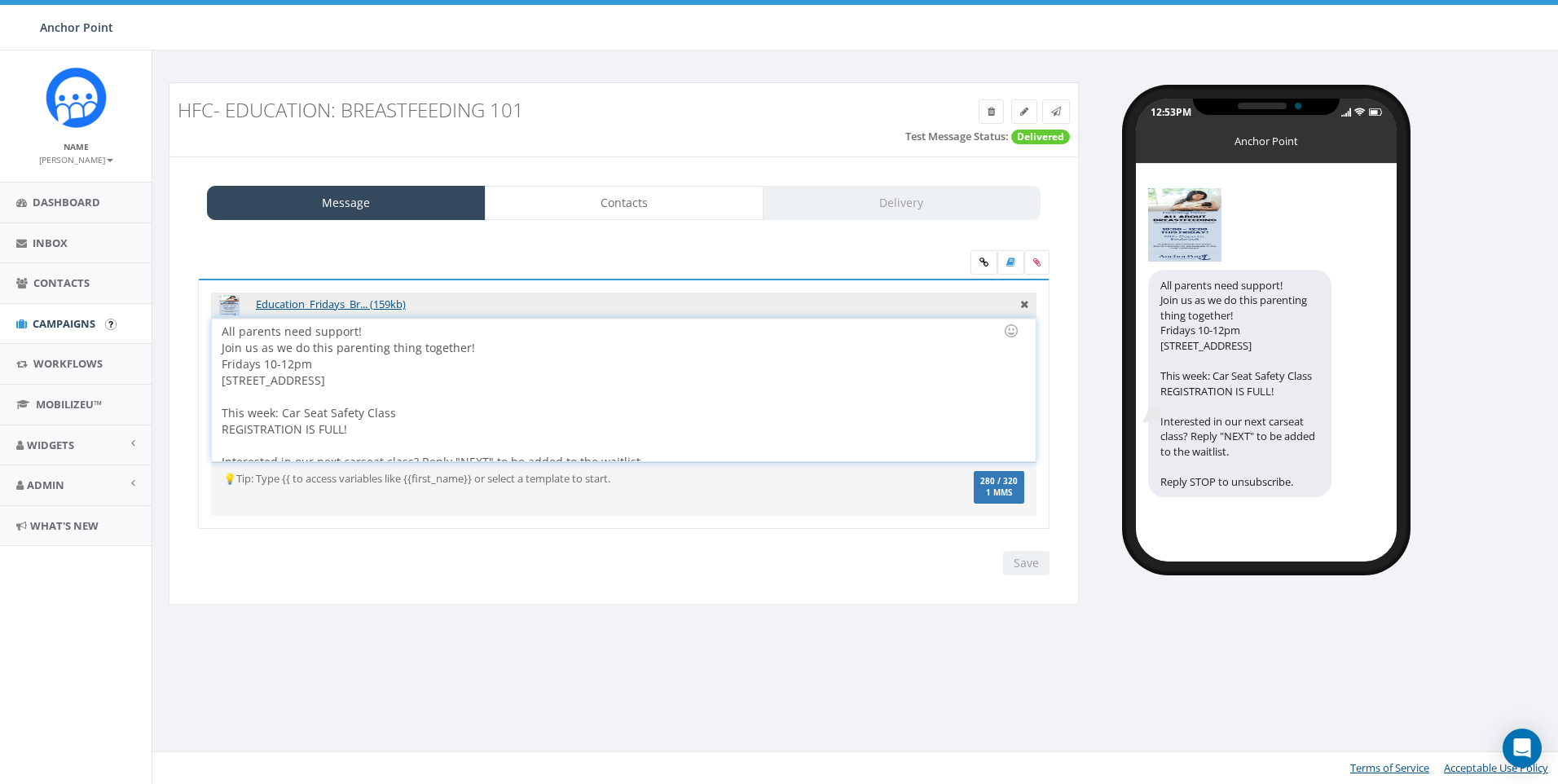
drag, startPoint x: 374, startPoint y: 331, endPoint x: 117, endPoint y: 327, distance: 257.0
click at [117, 327] on body "Anchor Point Anchor Point Profile Sign Out 3.29 % of Available Amount Used You …" at bounding box center [779, 392] width 1558 height 784
click at [179, 336] on div "Message Contacts Delivery Education_Fridays_Br... (159kb) All parents need supp…" at bounding box center [624, 381] width 910 height 449
drag, startPoint x: 277, startPoint y: 330, endPoint x: 199, endPoint y: 331, distance: 78.0
click at [199, 331] on div "Education_Fridays_Br... (159kb) All parents need support! Join us as we do this…" at bounding box center [624, 404] width 852 height 251
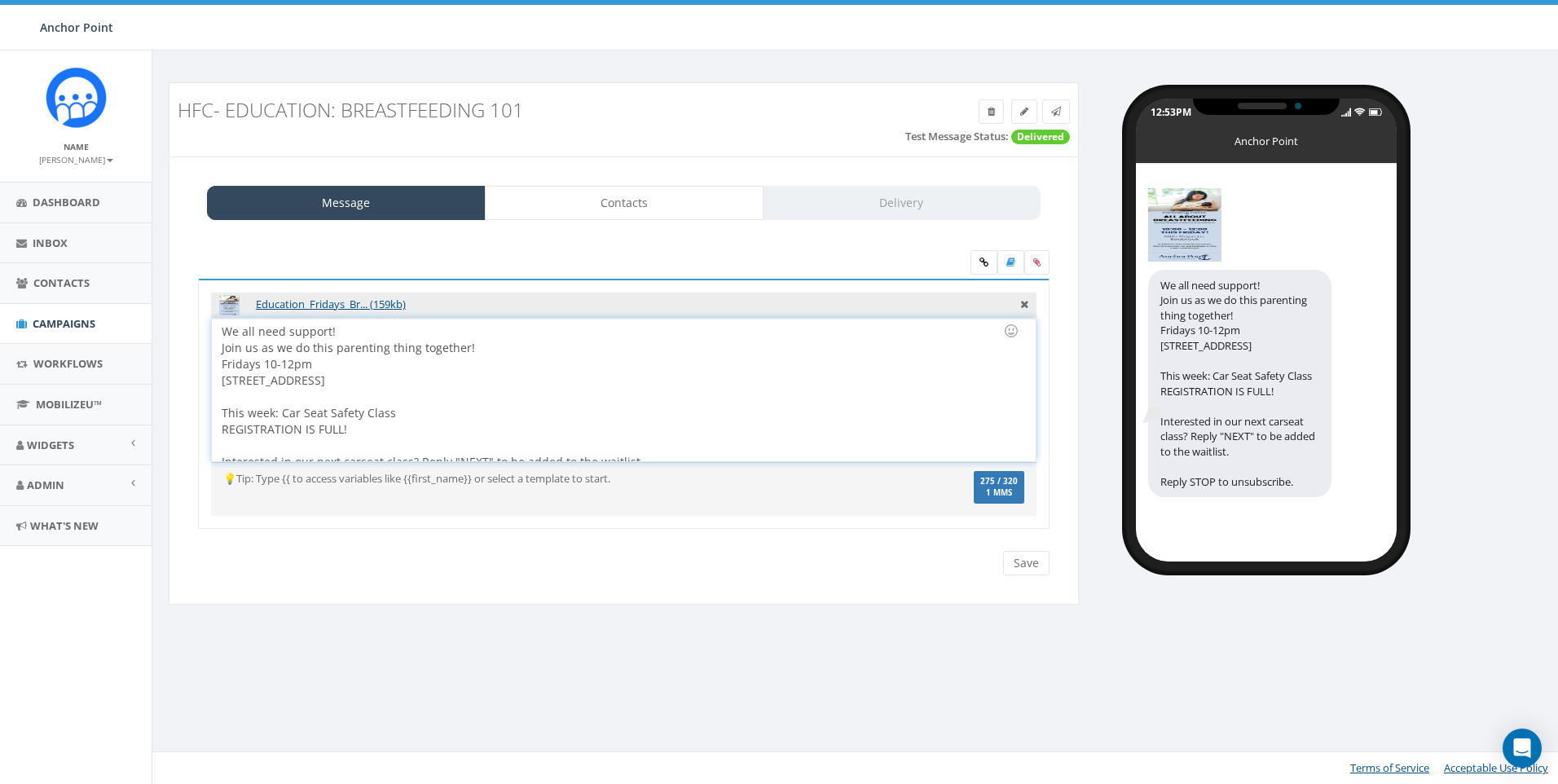
click at [521, 429] on div "We all need support! Join us as we do this parenting thing together! Fridays 10…" at bounding box center [623, 390] width 823 height 142
drag, startPoint x: 475, startPoint y: 354, endPoint x: 261, endPoint y: 343, distance: 214.3
click at [261, 343] on div "We all need support! Join us as we do this parenting thing together! Fridays 10…" at bounding box center [623, 390] width 823 height 142
click at [373, 391] on div at bounding box center [618, 396] width 794 height 17
drag, startPoint x: 298, startPoint y: 386, endPoint x: 206, endPoint y: 365, distance: 94.4
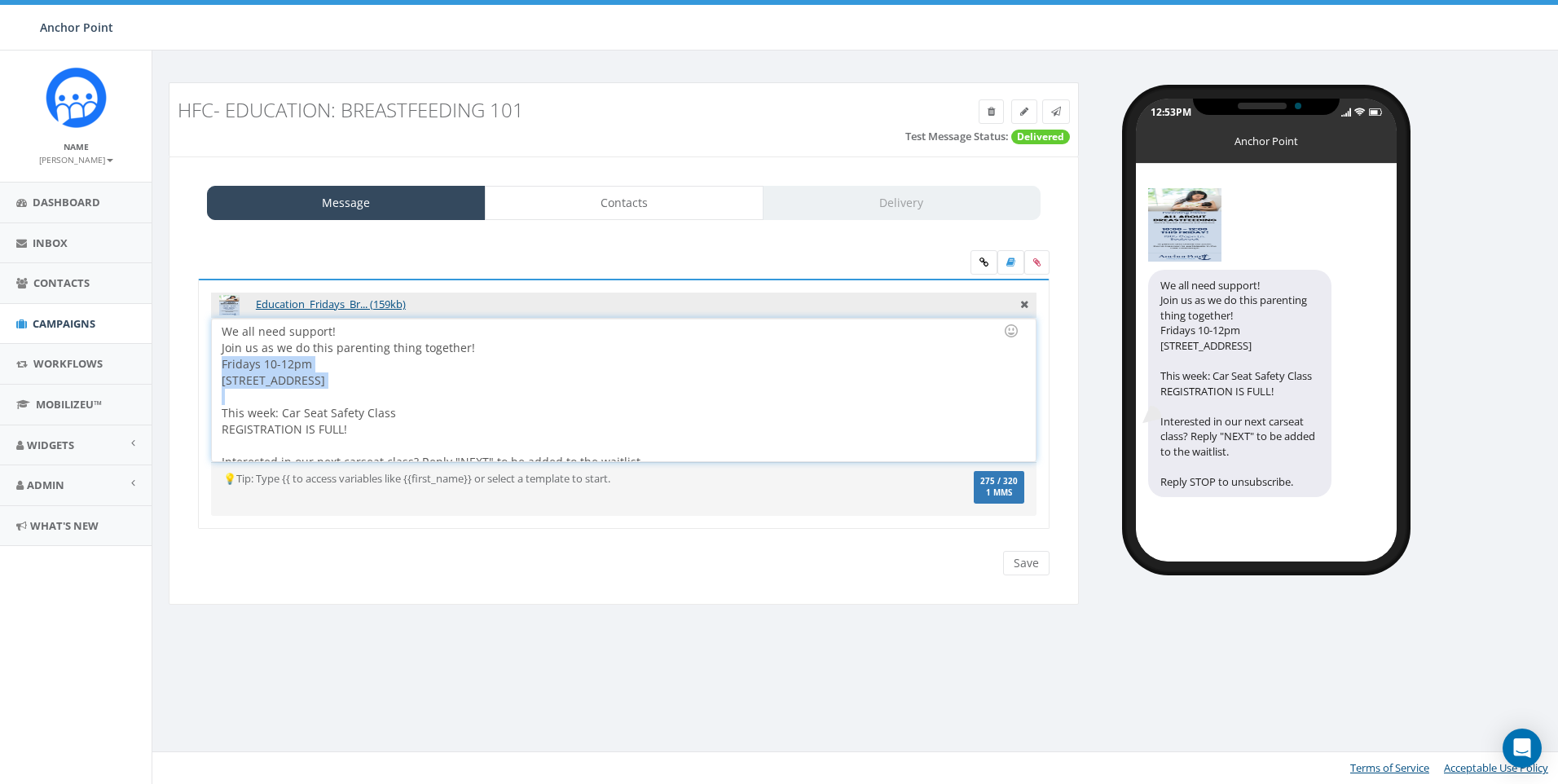
click at [206, 365] on div "Education_Fridays_Br... (159kb) All parents need support! Join us as we do this…" at bounding box center [624, 404] width 852 height 251
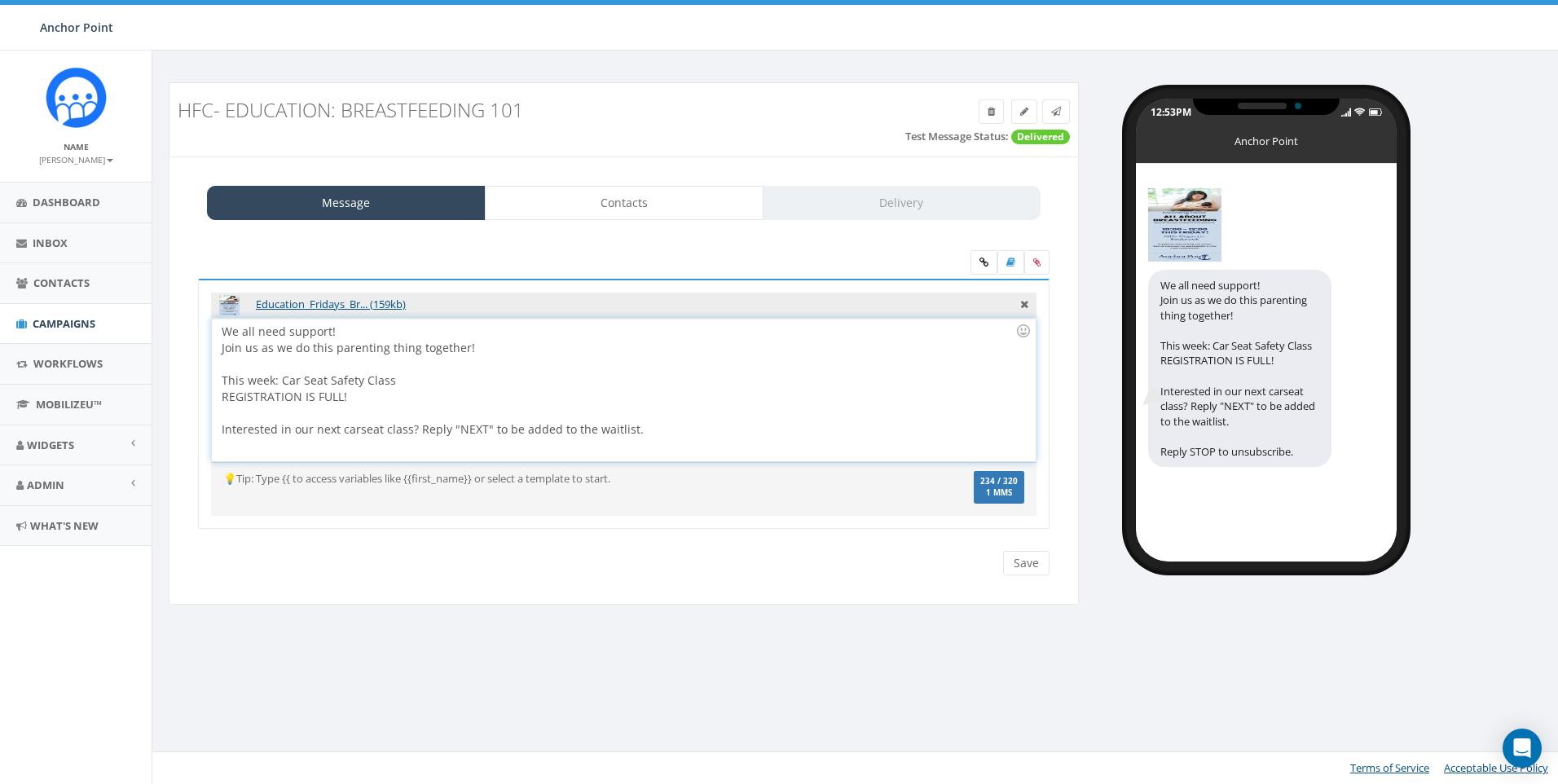
click at [521, 383] on div "We all need support! Join us as we do this parenting thing together! This week:…" at bounding box center [623, 390] width 823 height 142
drag, startPoint x: 401, startPoint y: 381, endPoint x: 218, endPoint y: 380, distance: 183.0
click at [218, 380] on div "We all need support! Join us as we do this parenting thing together! This week:…" at bounding box center [623, 390] width 823 height 142
click at [412, 381] on div "We all need support! Join us as we do this parenting thing together! This week:…" at bounding box center [623, 390] width 823 height 142
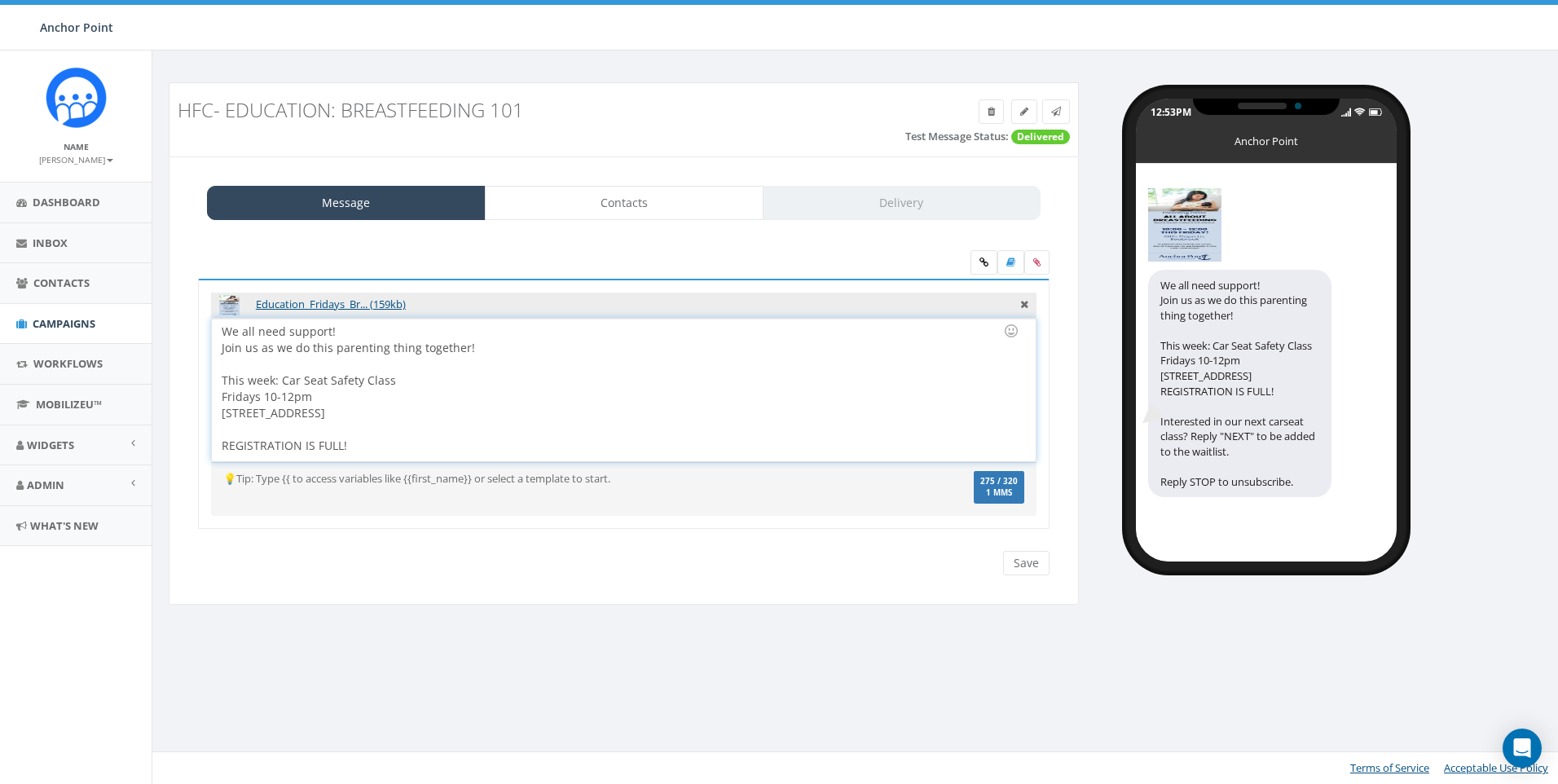
drag, startPoint x: 409, startPoint y: 411, endPoint x: 410, endPoint y: 395, distance: 16.0
click at [409, 411] on div "Fridays 10-12pm 1905 Capri Ln, Seabrook REGISTRATION IS FULL! Interested in our…" at bounding box center [618, 437] width 794 height 97
drag, startPoint x: 397, startPoint y: 380, endPoint x: 179, endPoint y: 364, distance: 218.6
click at [179, 364] on div "Message Contacts Delivery Education_Fridays_Br... (159kb) All parents need supp…" at bounding box center [624, 381] width 910 height 449
drag, startPoint x: 178, startPoint y: 364, endPoint x: 221, endPoint y: 392, distance: 51.3
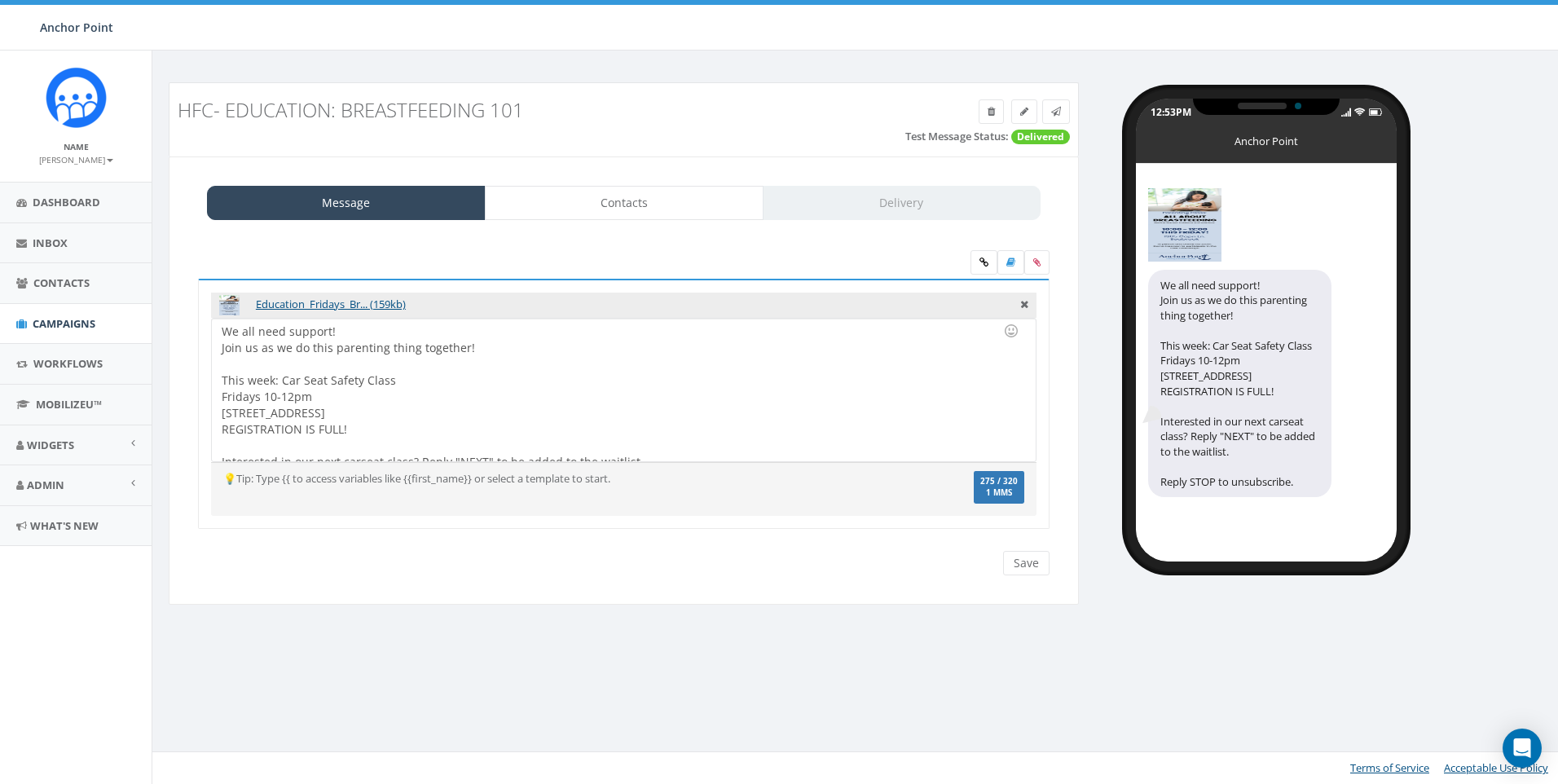
click at [178, 368] on div "Message Contacts Delivery Education_Fridays_Br... (159kb) All parents need supp…" at bounding box center [624, 381] width 910 height 449
drag, startPoint x: 401, startPoint y: 383, endPoint x: 221, endPoint y: 383, distance: 180.0
click at [221, 383] on div "We all need support! Join us as we do this parenting thing together! This week:…" at bounding box center [623, 390] width 823 height 142
click at [258, 395] on div "We all need support! Join us as we do this parenting thing together! Breastfeed…" at bounding box center [623, 390] width 823 height 142
click at [436, 396] on div "We all need support! Join us as we do this parenting thing together! Breastfeed…" at bounding box center [623, 390] width 823 height 142
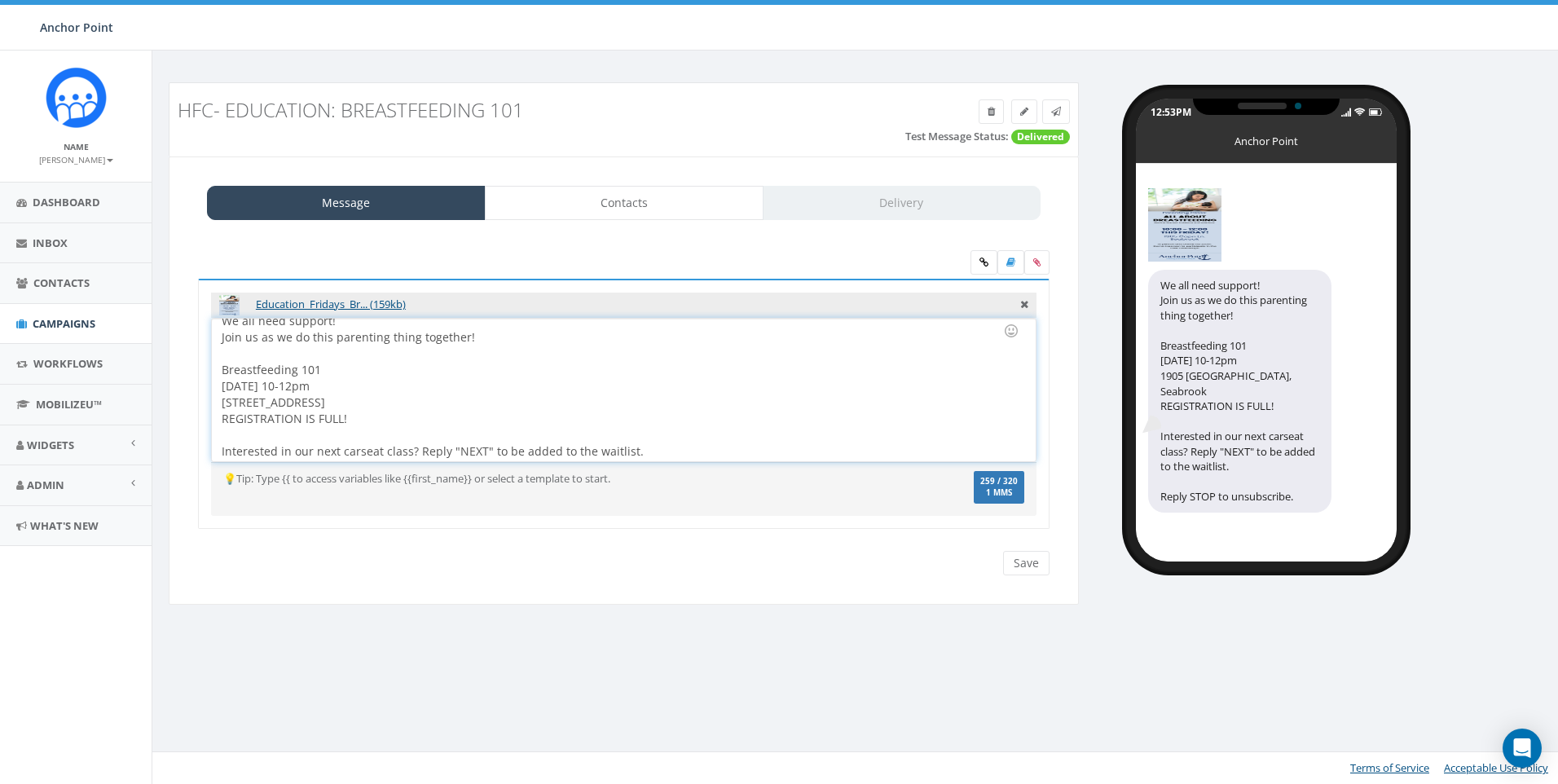
scroll to position [14, 0]
drag, startPoint x: 301, startPoint y: 412, endPoint x: 162, endPoint y: 412, distance: 139.0
click at [162, 412] on div "HFC- Education: Breastfeeding 101 Test Message Status: Delivered Message Contac…" at bounding box center [624, 353] width 934 height 542
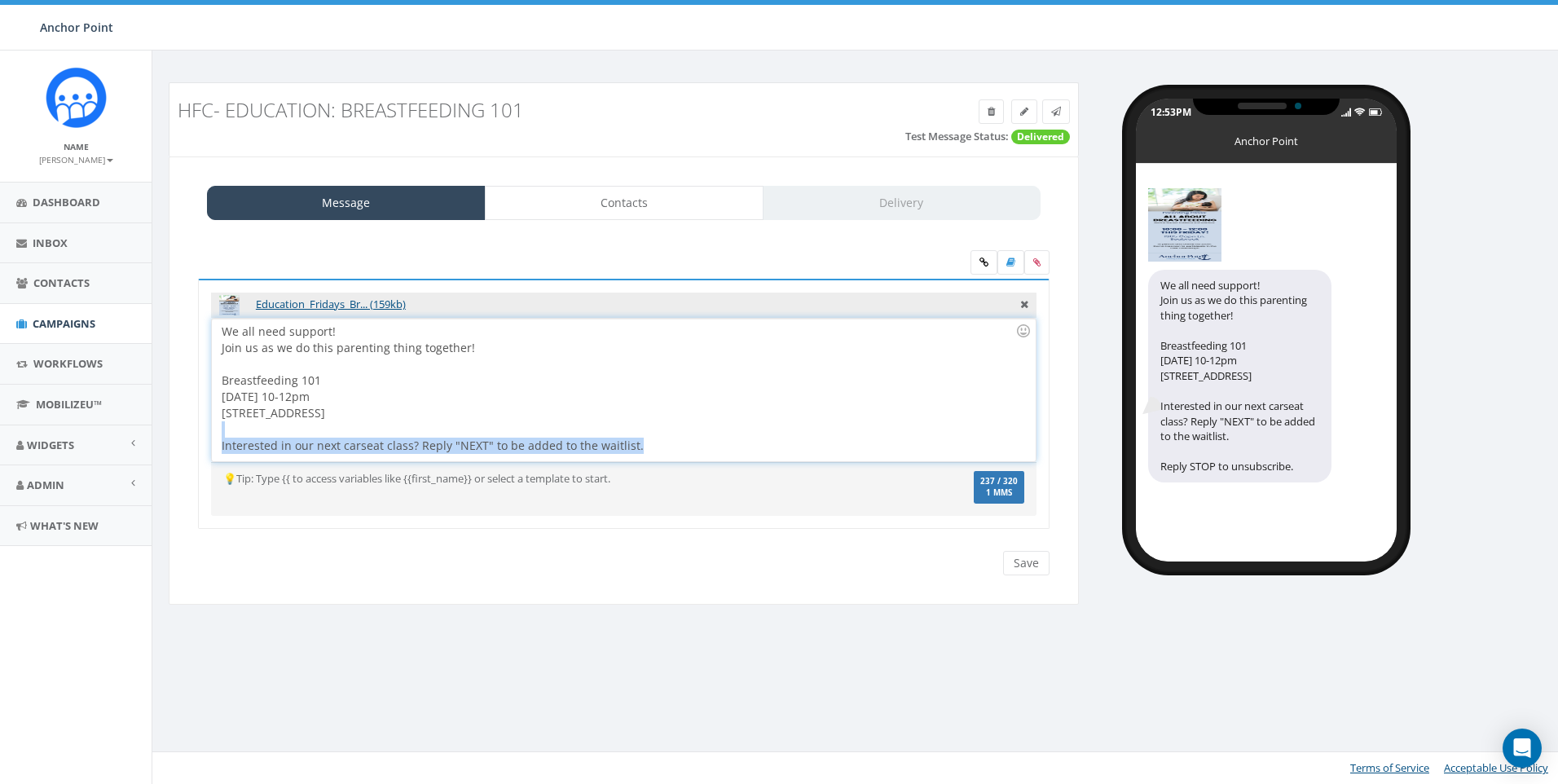
drag, startPoint x: 683, startPoint y: 443, endPoint x: 177, endPoint y: 434, distance: 506.1
click at [177, 434] on div "Message Contacts Delivery Education_Fridays_Br... (159kb) All parents need supp…" at bounding box center [624, 381] width 910 height 449
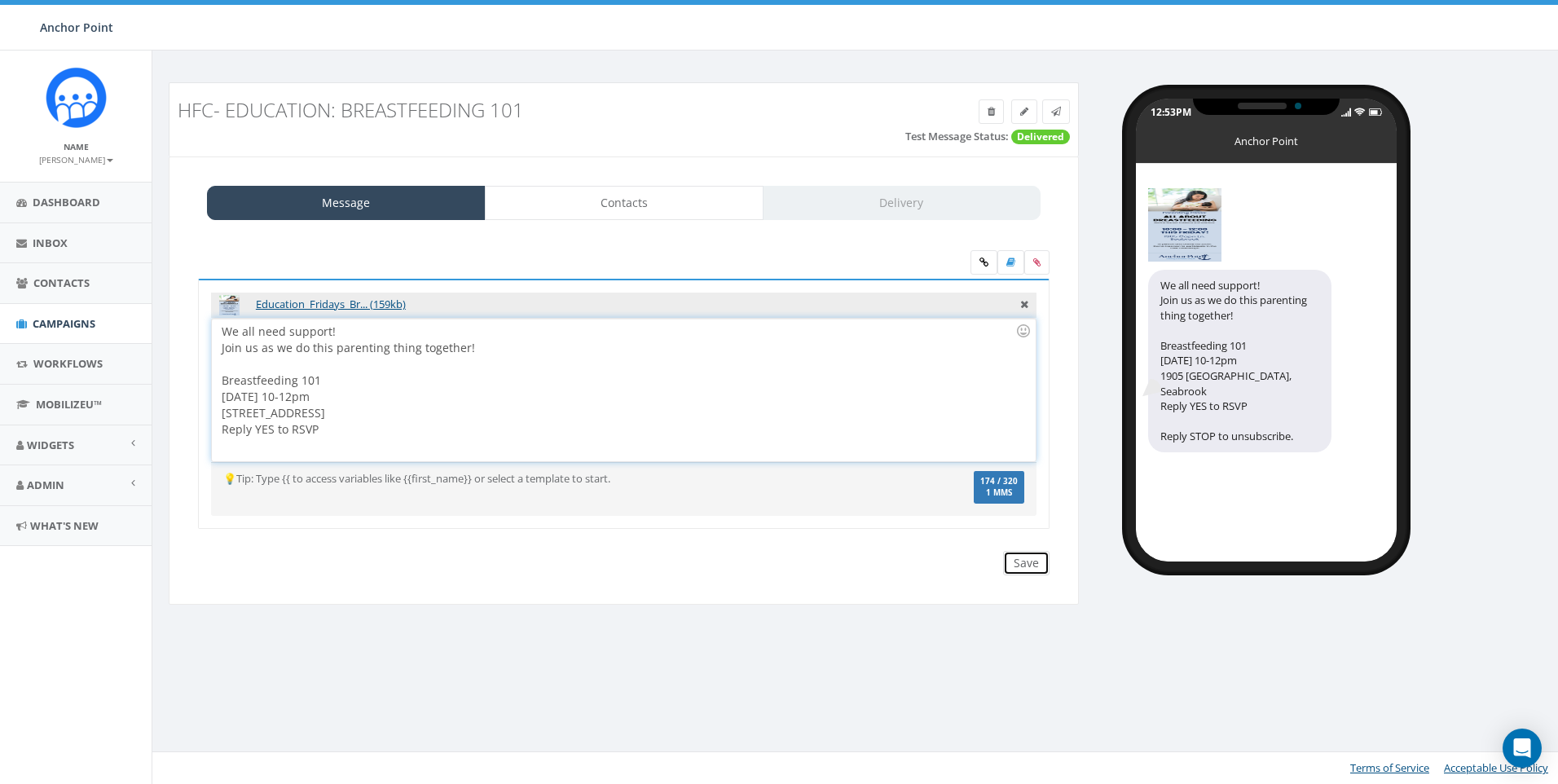
click at [1025, 568] on input "Save" at bounding box center [1027, 562] width 47 height 24
click at [653, 399] on div "We all need support! Join us as we do this parenting thing together! Breastfeed…" at bounding box center [623, 390] width 823 height 142
click at [253, 395] on div "We all need support! Join us as we do this parenting thing together! Breastfeed…" at bounding box center [623, 390] width 823 height 142
click at [445, 409] on div "We all need support! Join us as we do this parenting thing together! Breastfeed…" at bounding box center [623, 390] width 823 height 142
click at [406, 398] on div "We all need support! Join us as we do this parenting thing together! Breastfeed…" at bounding box center [623, 390] width 823 height 142
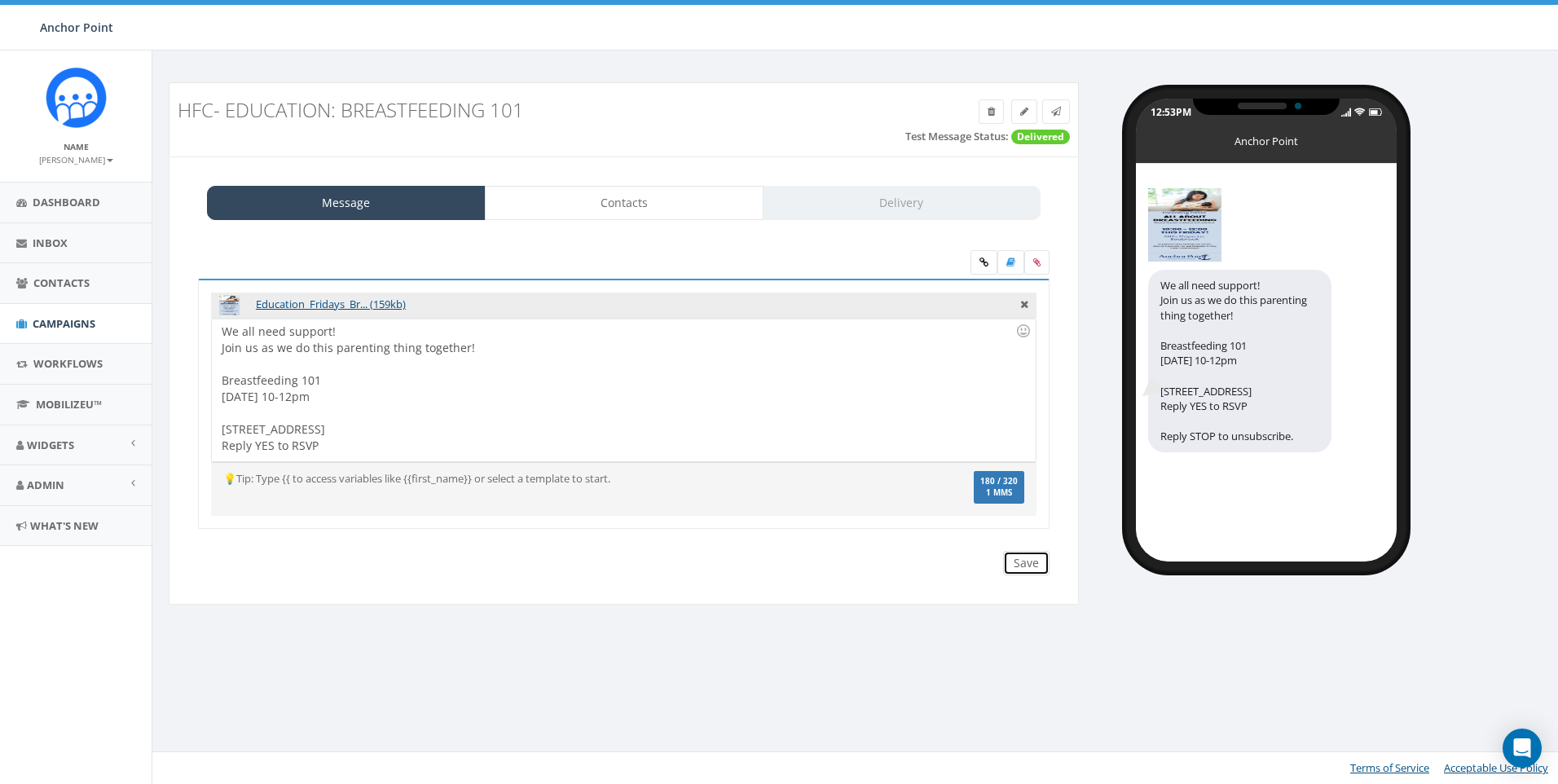
click at [1041, 560] on input "Save" at bounding box center [1027, 562] width 47 height 24
click at [665, 209] on link "Contacts" at bounding box center [625, 203] width 279 height 34
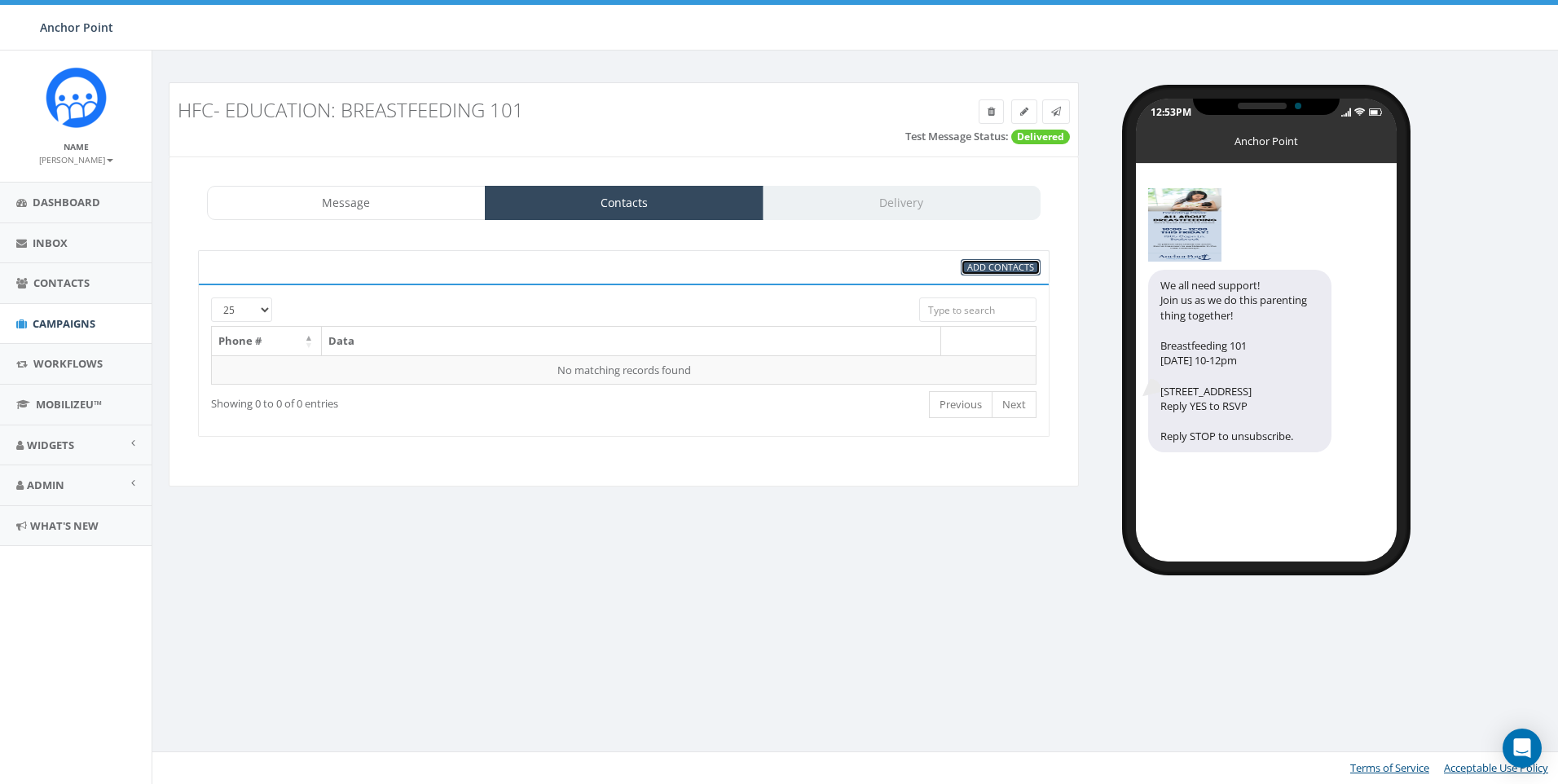
click at [1008, 266] on span "Add Contacts" at bounding box center [1001, 267] width 67 height 13
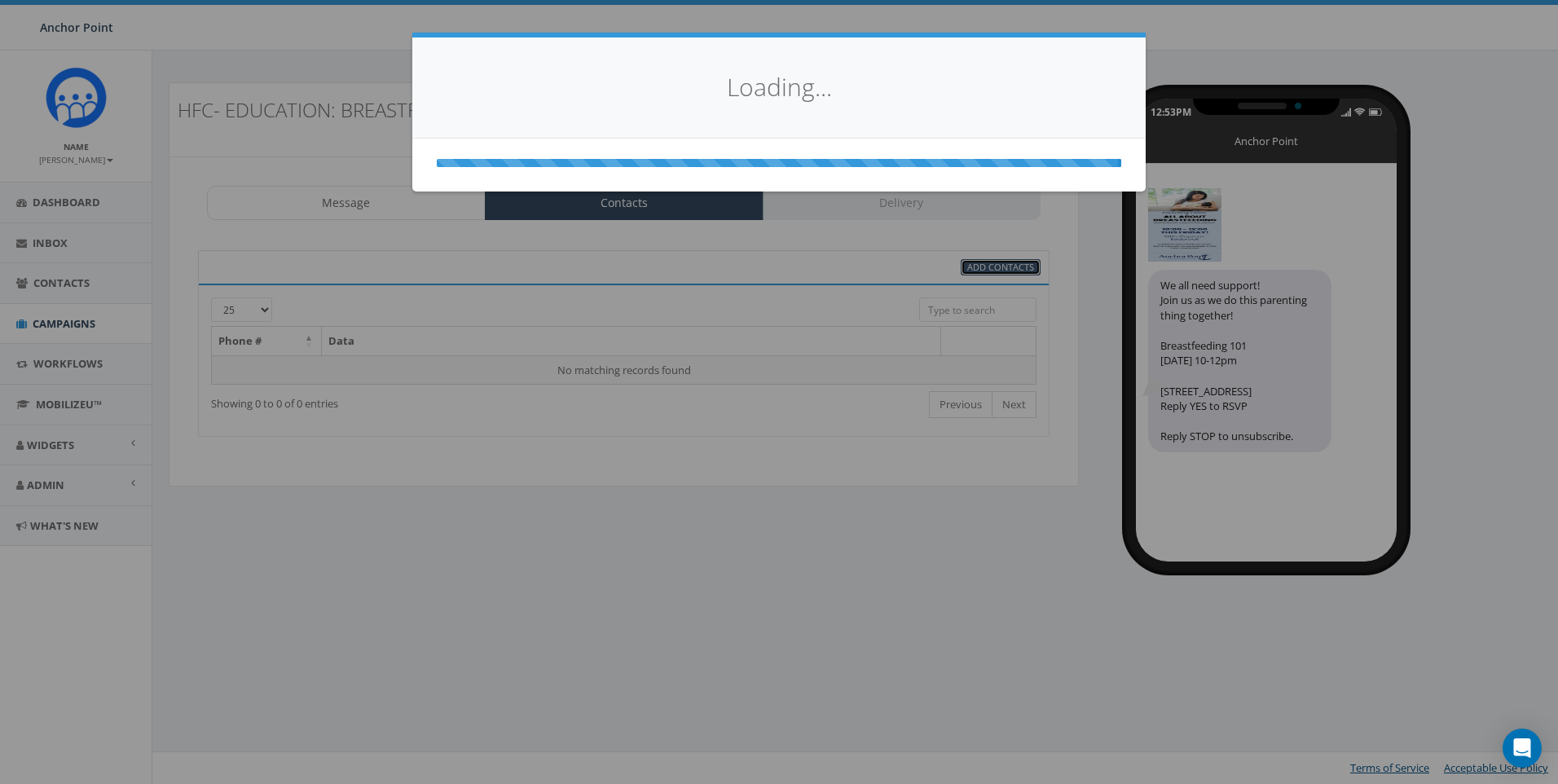
select select
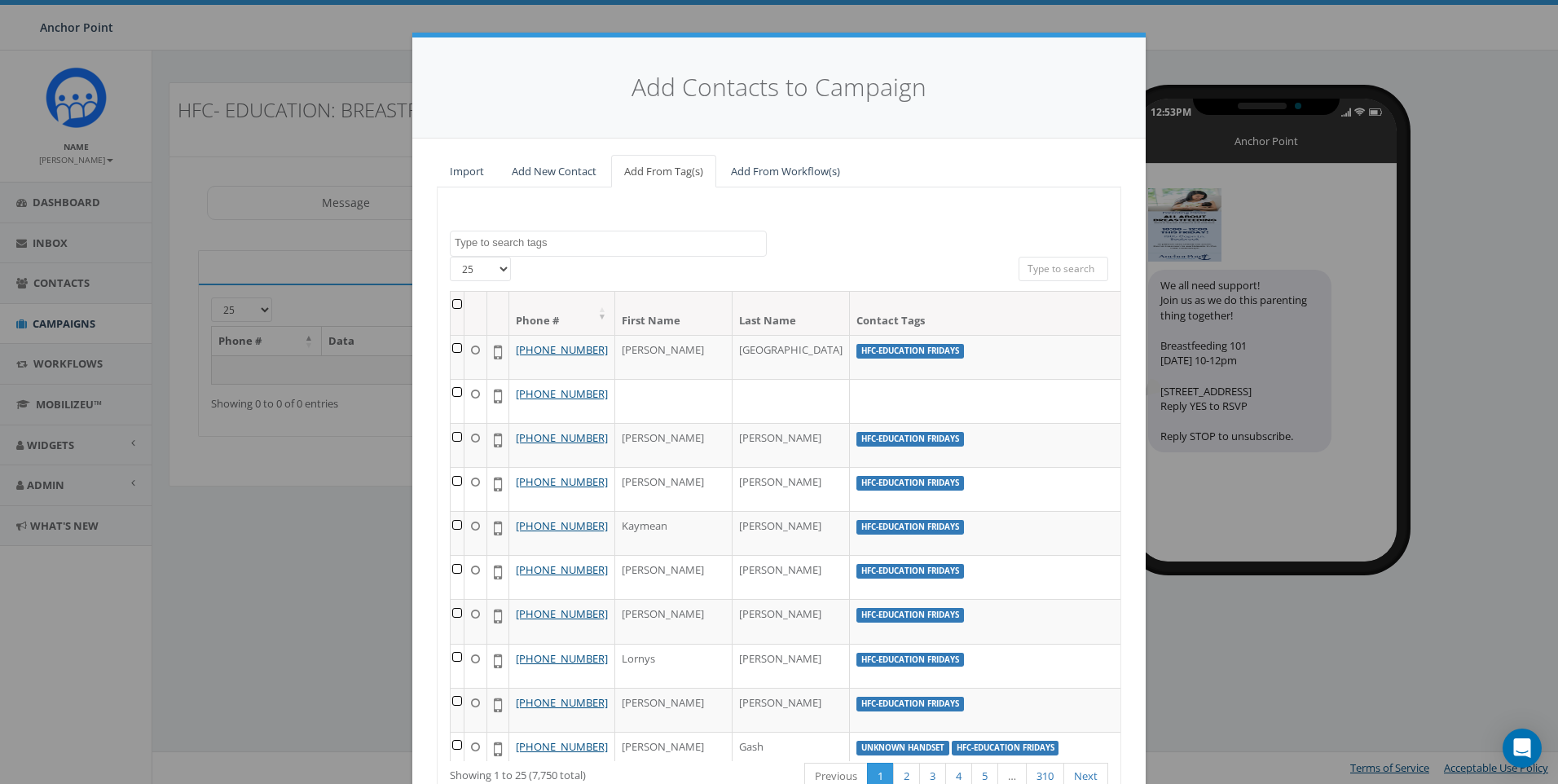
click at [621, 240] on textarea "Search" at bounding box center [611, 243] width 312 height 15
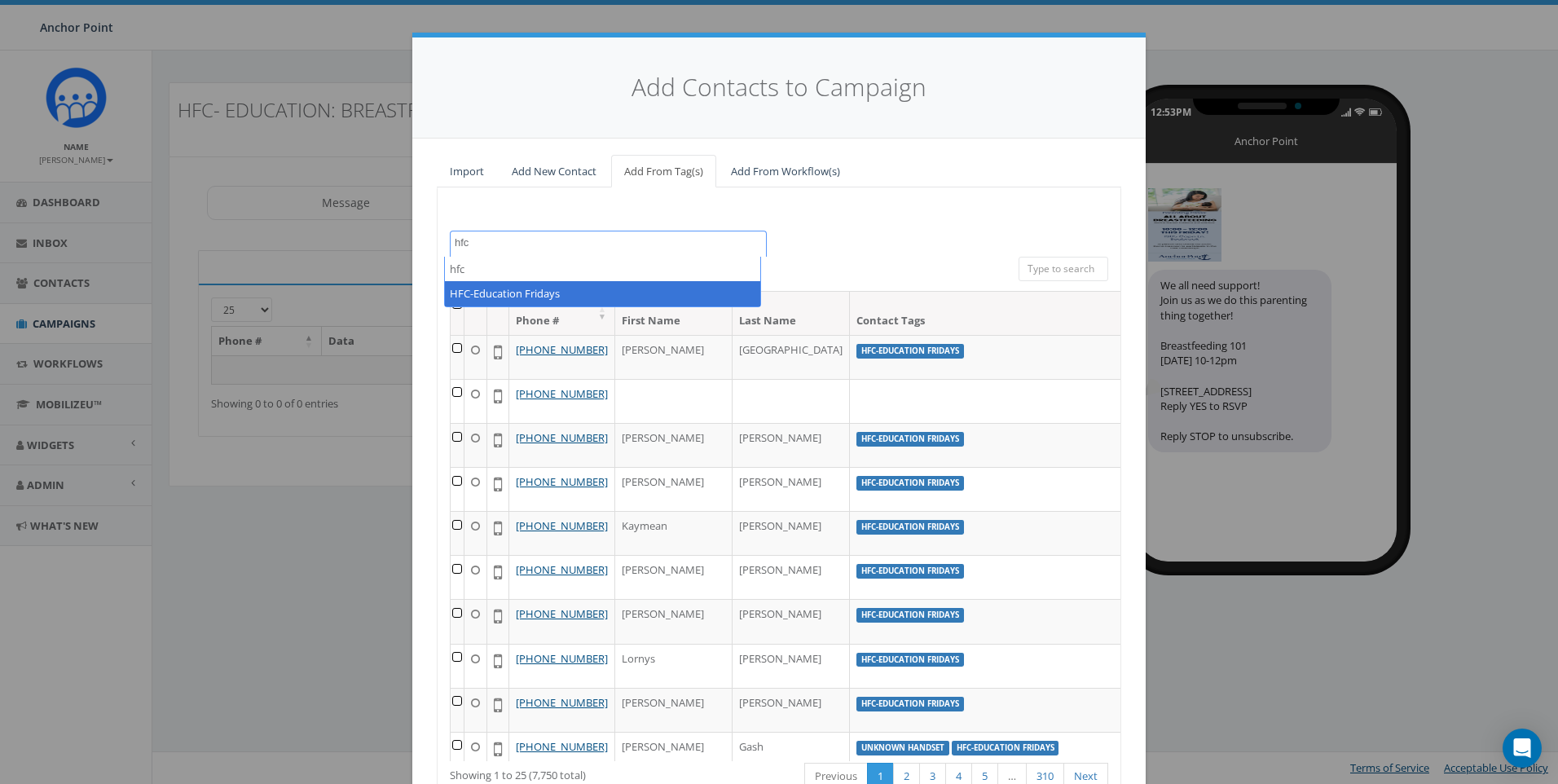
type textarea "hfc"
select select "HFC-Education Fridays"
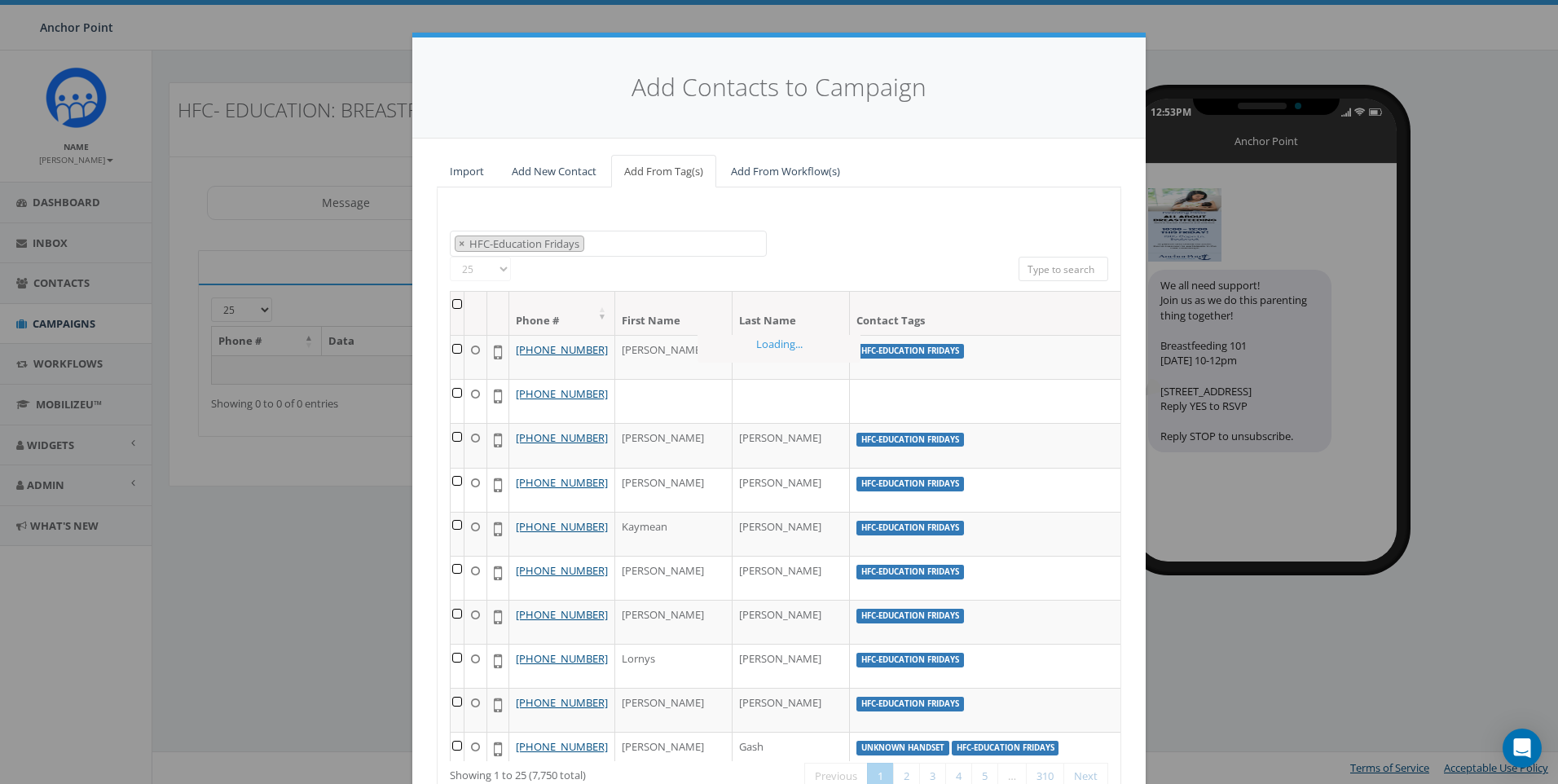
scroll to position [513, 0]
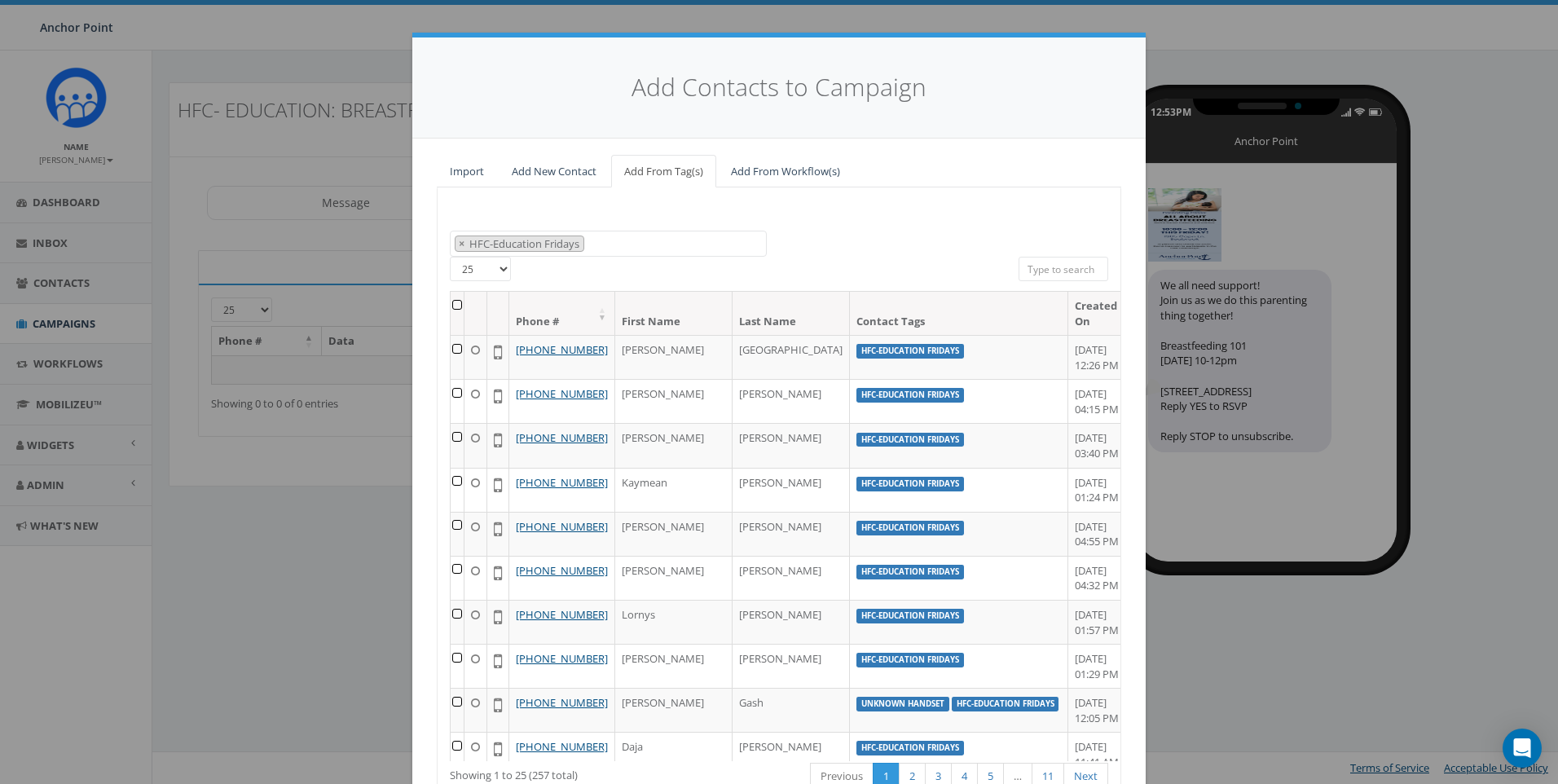
click at [499, 272] on select "25 50 100" at bounding box center [480, 268] width 61 height 24
select select "100"
click at [450, 256] on select "25 50 100" at bounding box center [480, 268] width 61 height 24
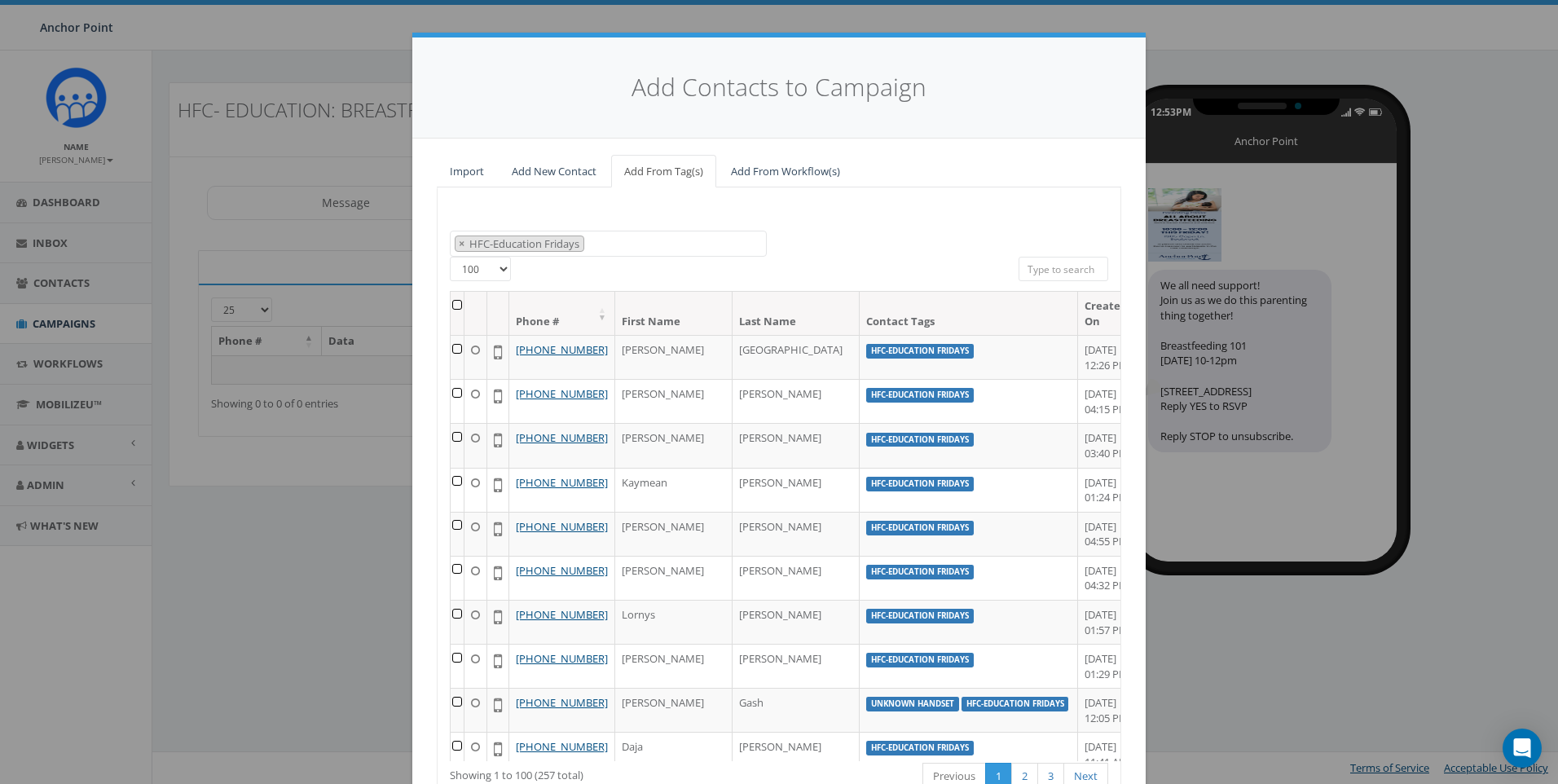
click at [456, 306] on th at bounding box center [458, 313] width 14 height 43
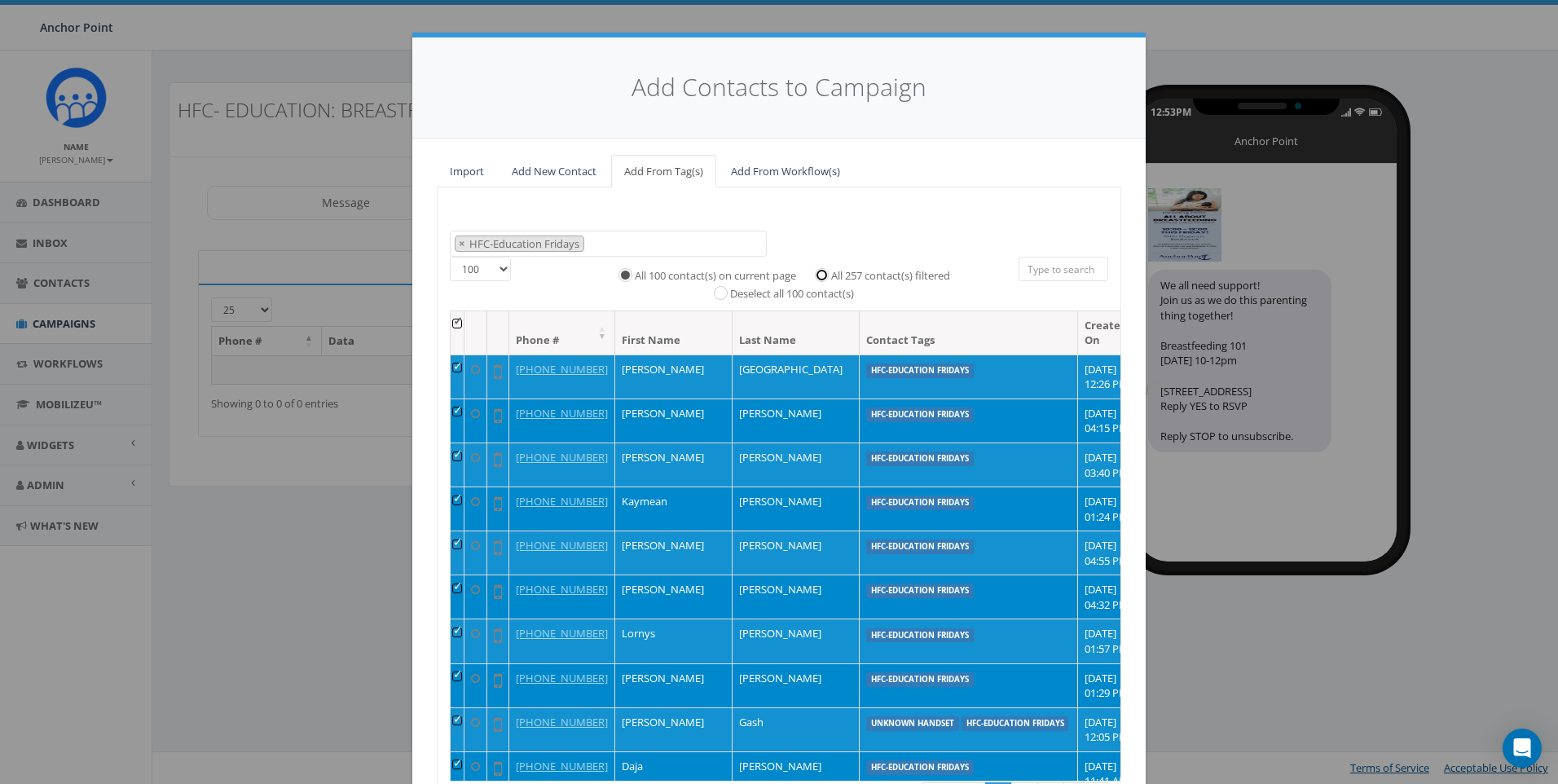
click at [820, 277] on input "All 257 contact(s) filtered" at bounding box center [825, 273] width 11 height 11
radio input "true"
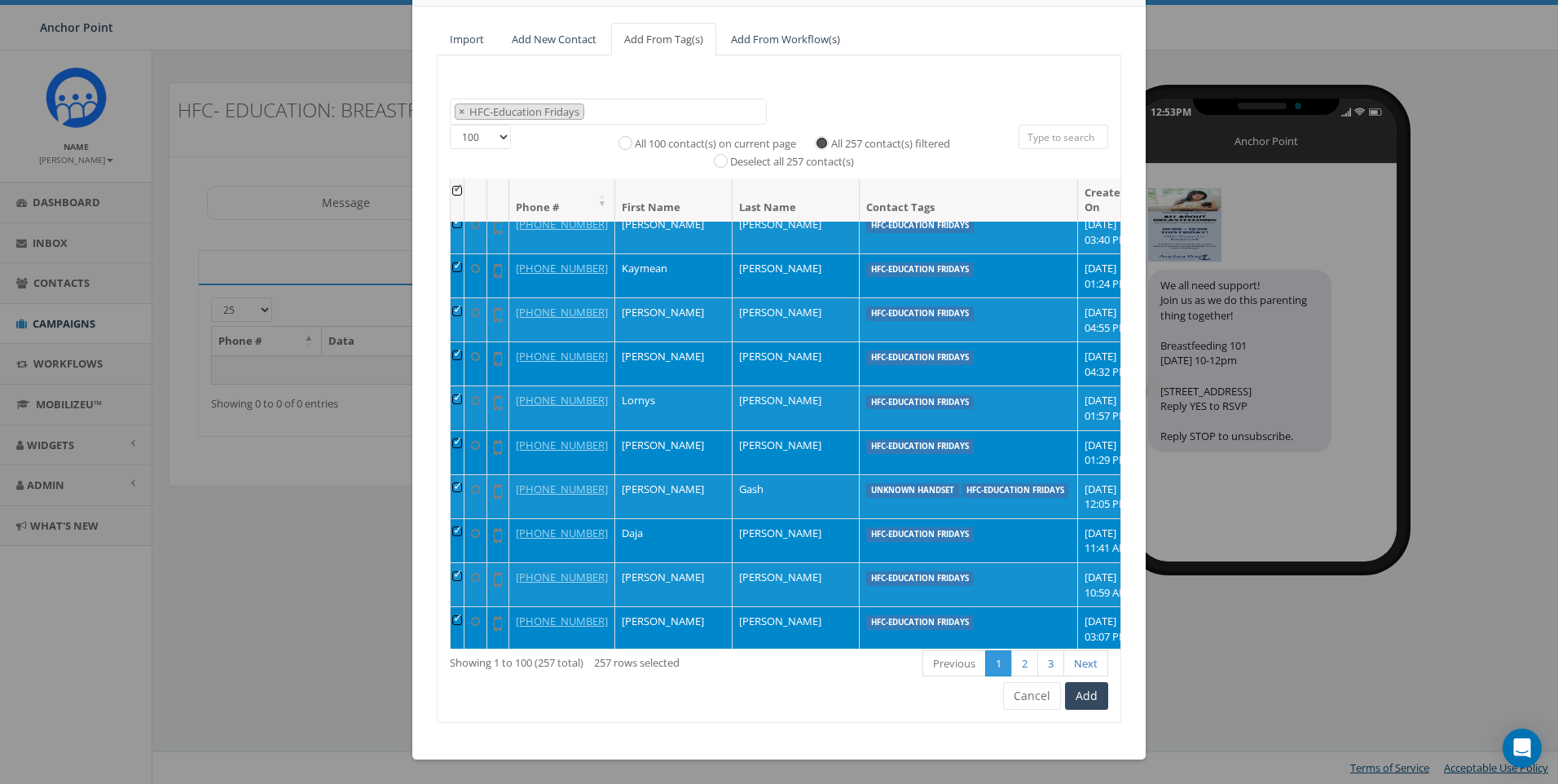
scroll to position [570, 0]
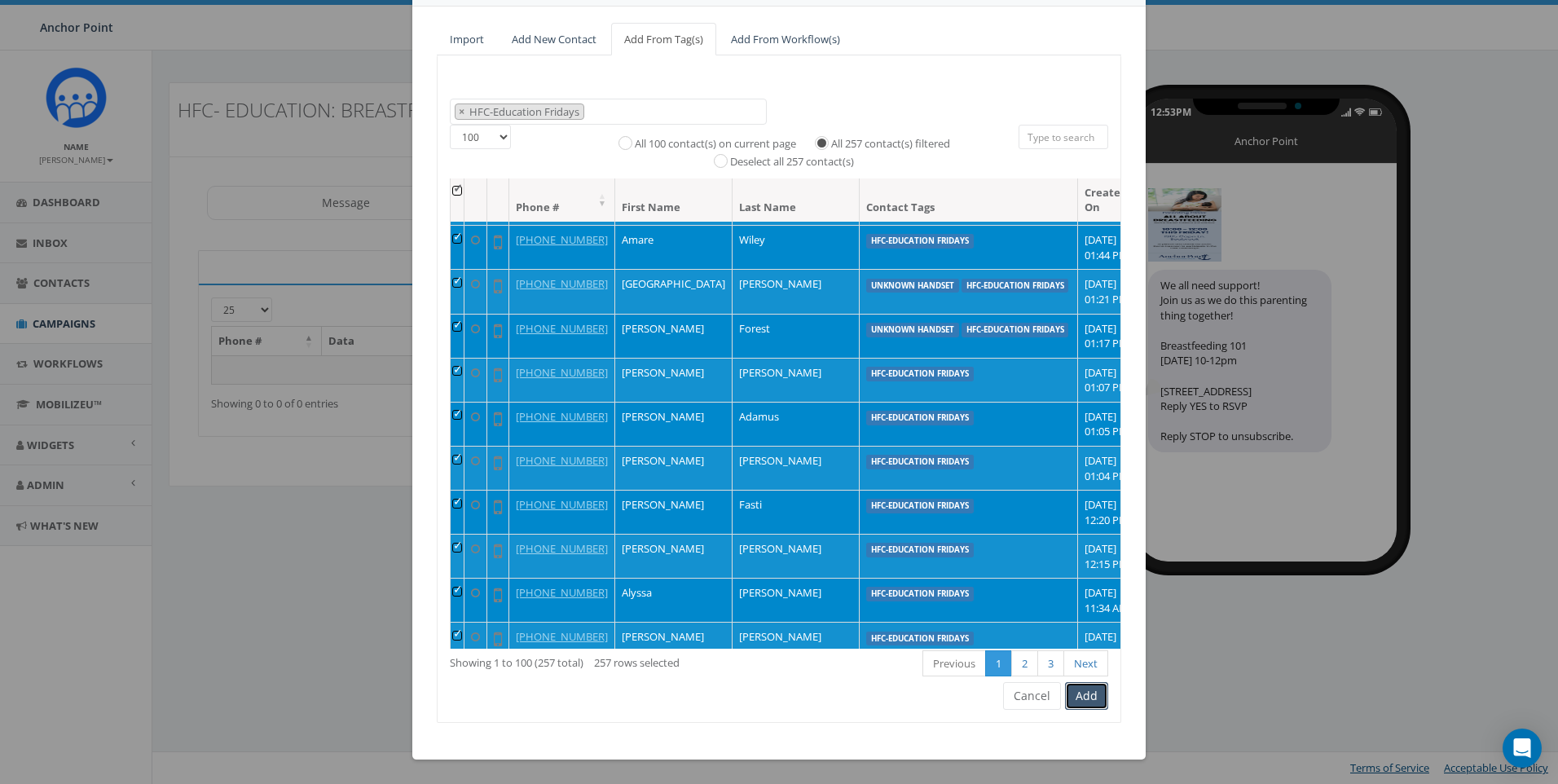
click at [1088, 694] on button "Add" at bounding box center [1086, 695] width 43 height 27
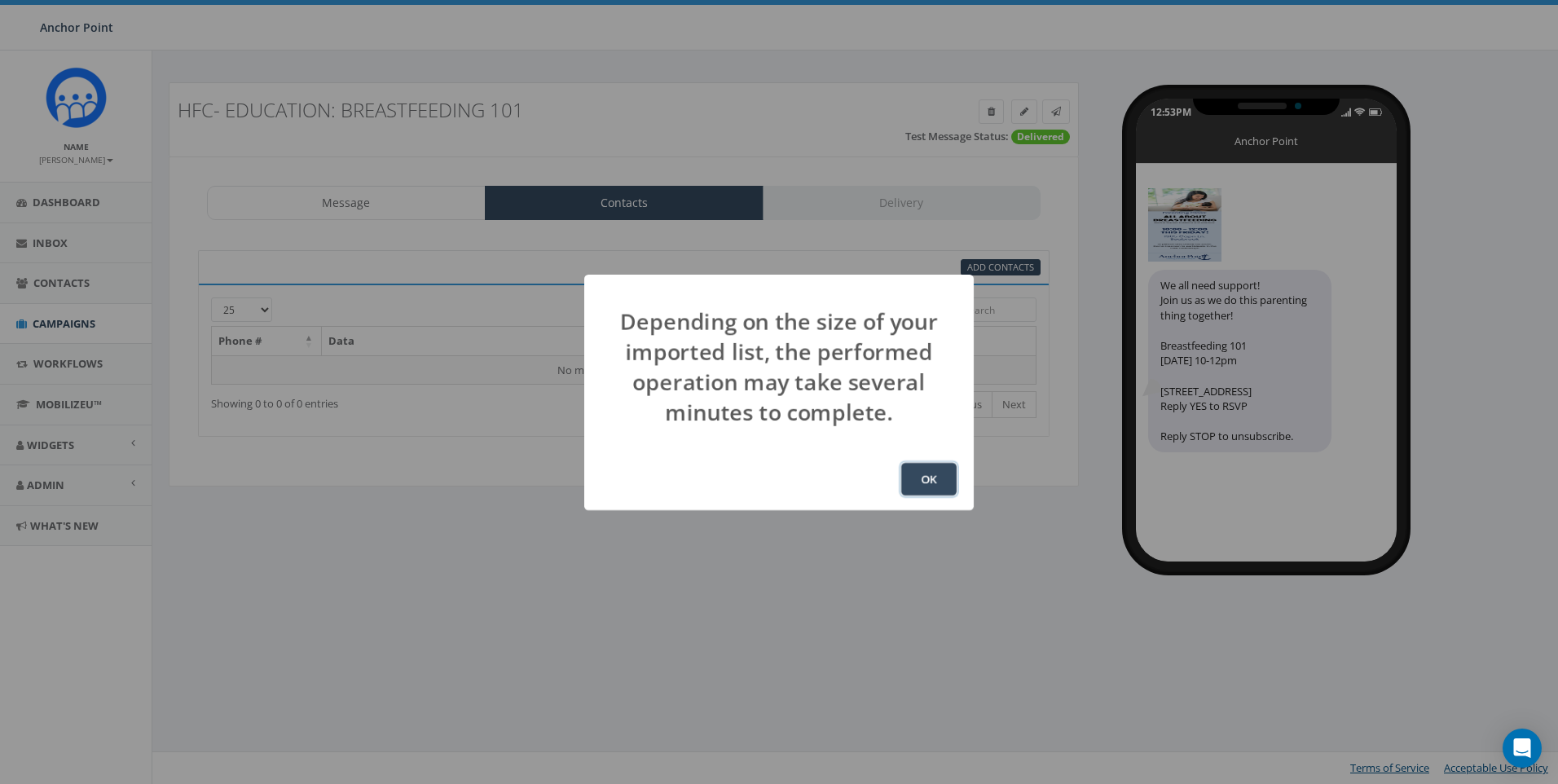
click at [920, 480] on button "OK" at bounding box center [929, 478] width 56 height 32
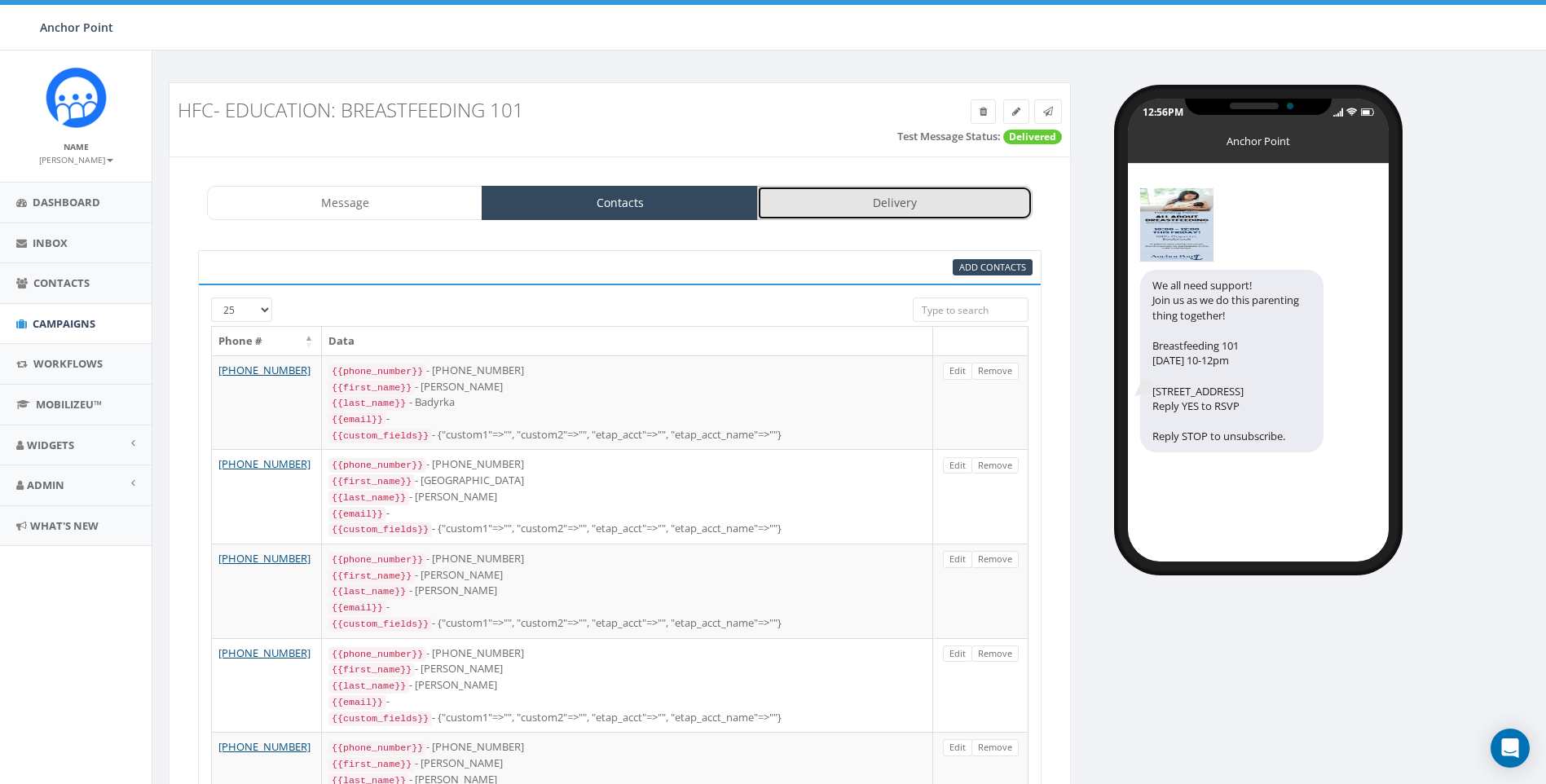
click at [797, 211] on link "Delivery" at bounding box center [894, 203] width 276 height 34
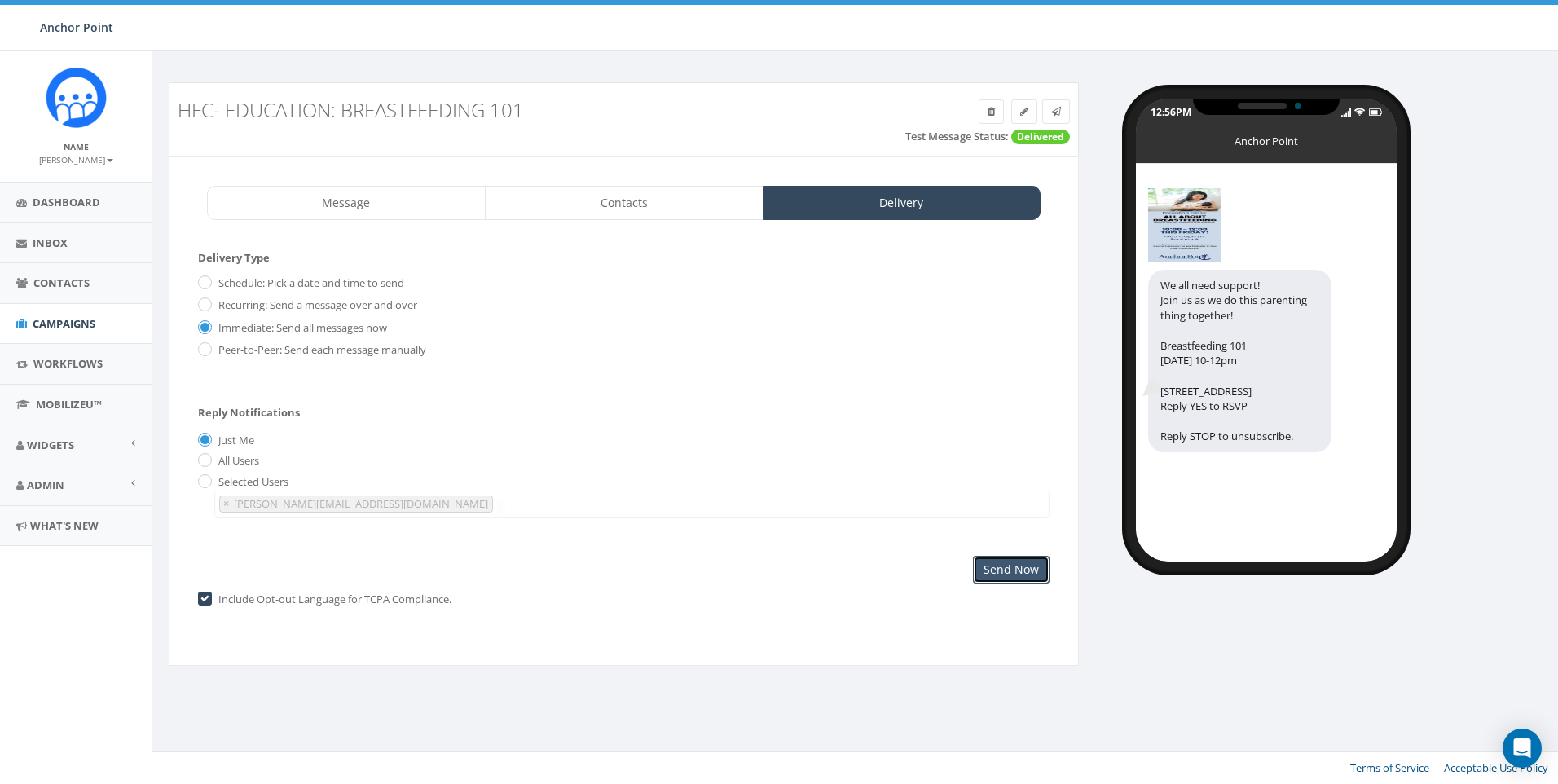
click at [1023, 576] on input "Send Now" at bounding box center [1011, 569] width 77 height 27
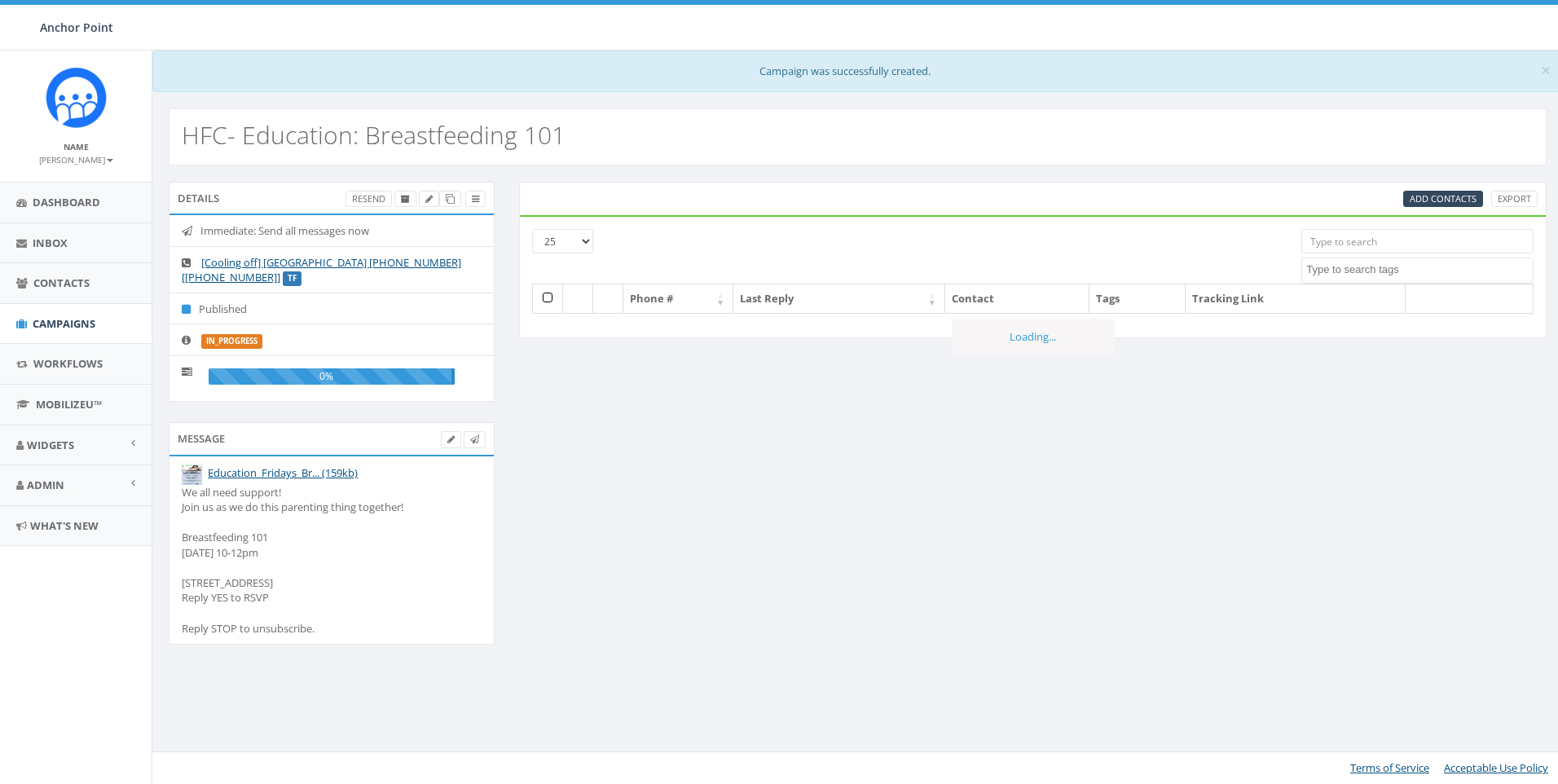
select select
